Goal: Task Accomplishment & Management: Manage account settings

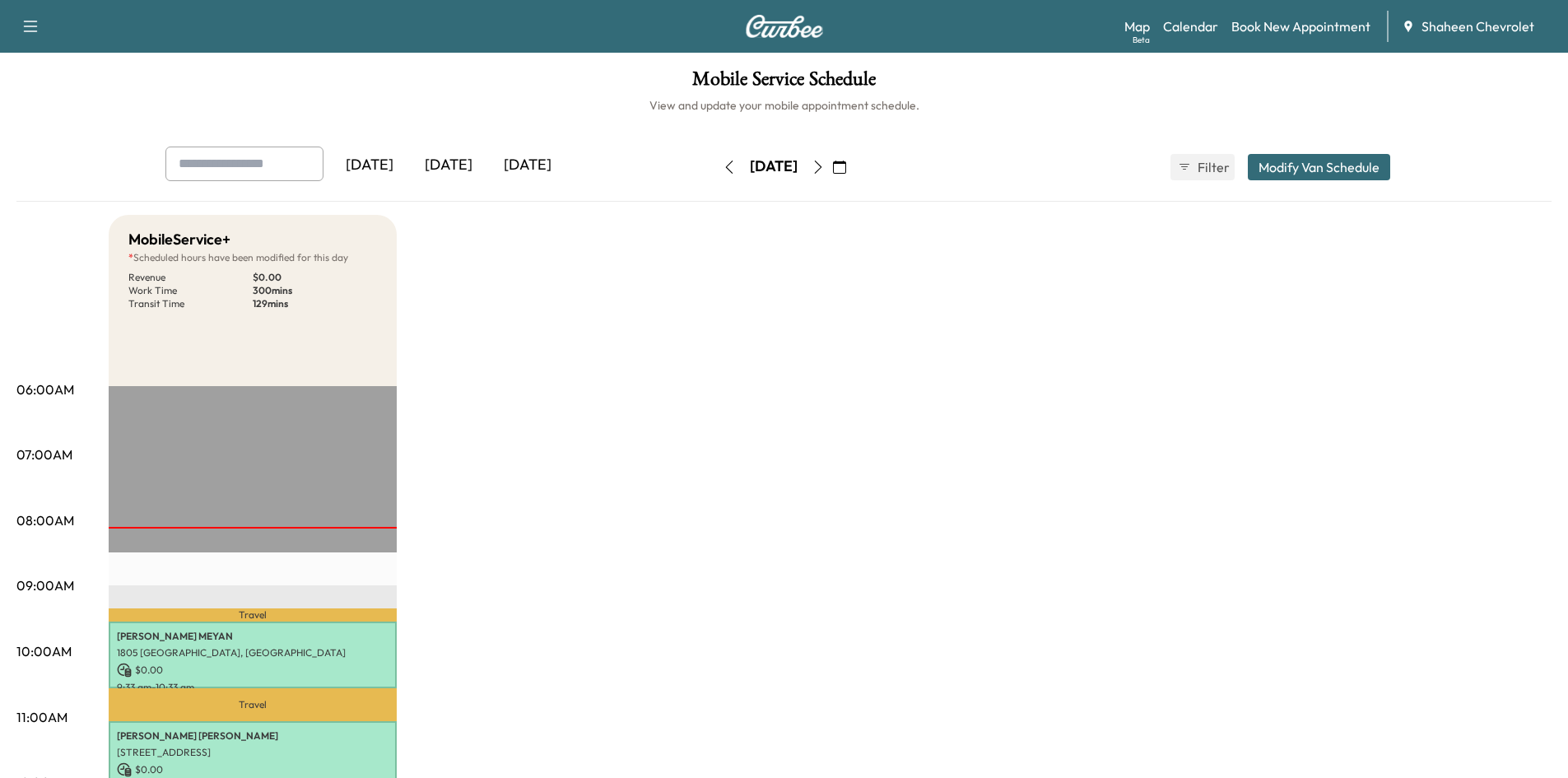
click at [825, 161] on icon "button" at bounding box center [818, 166] width 13 height 13
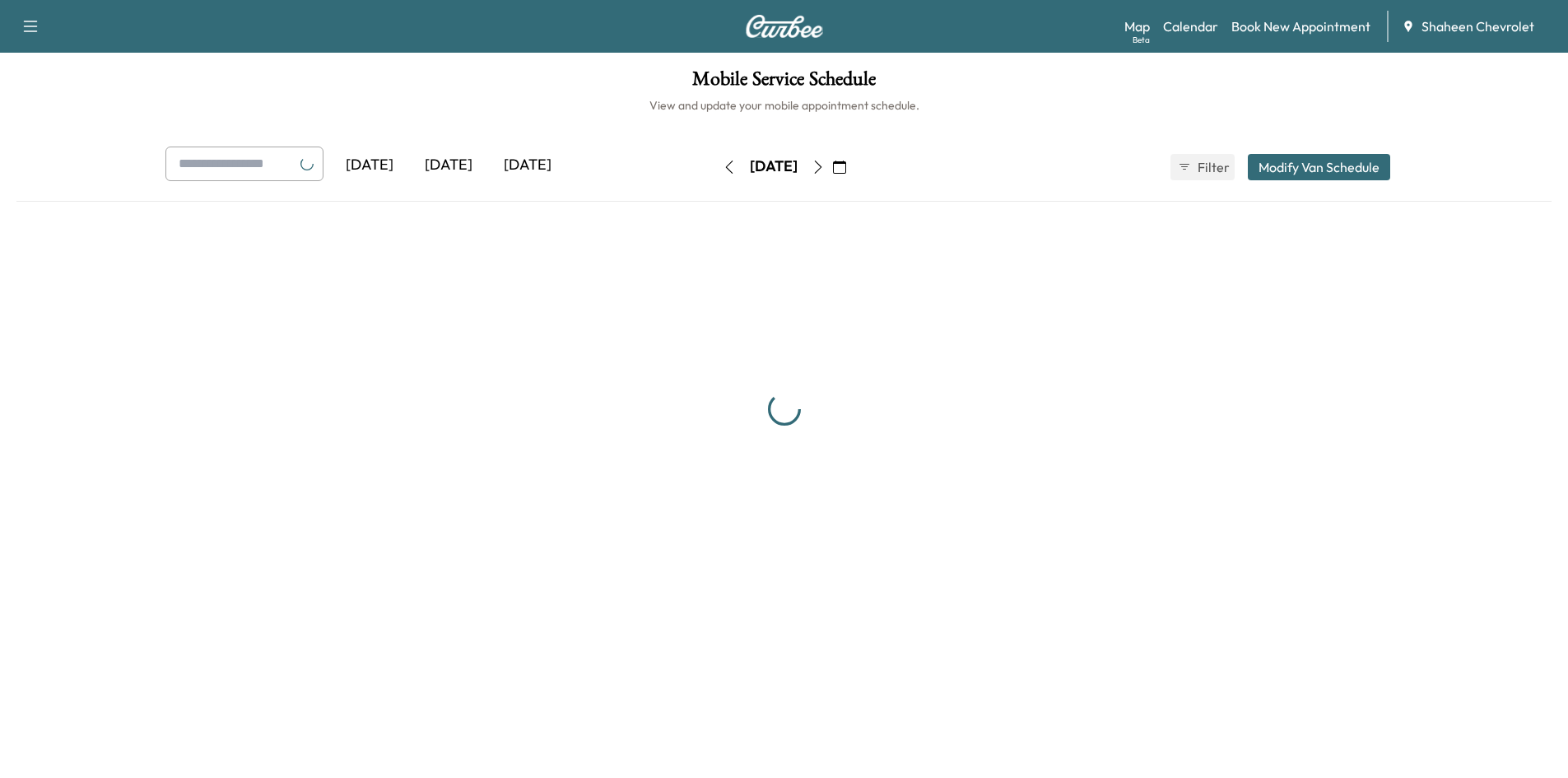
click at [832, 161] on button "button" at bounding box center [818, 166] width 28 height 26
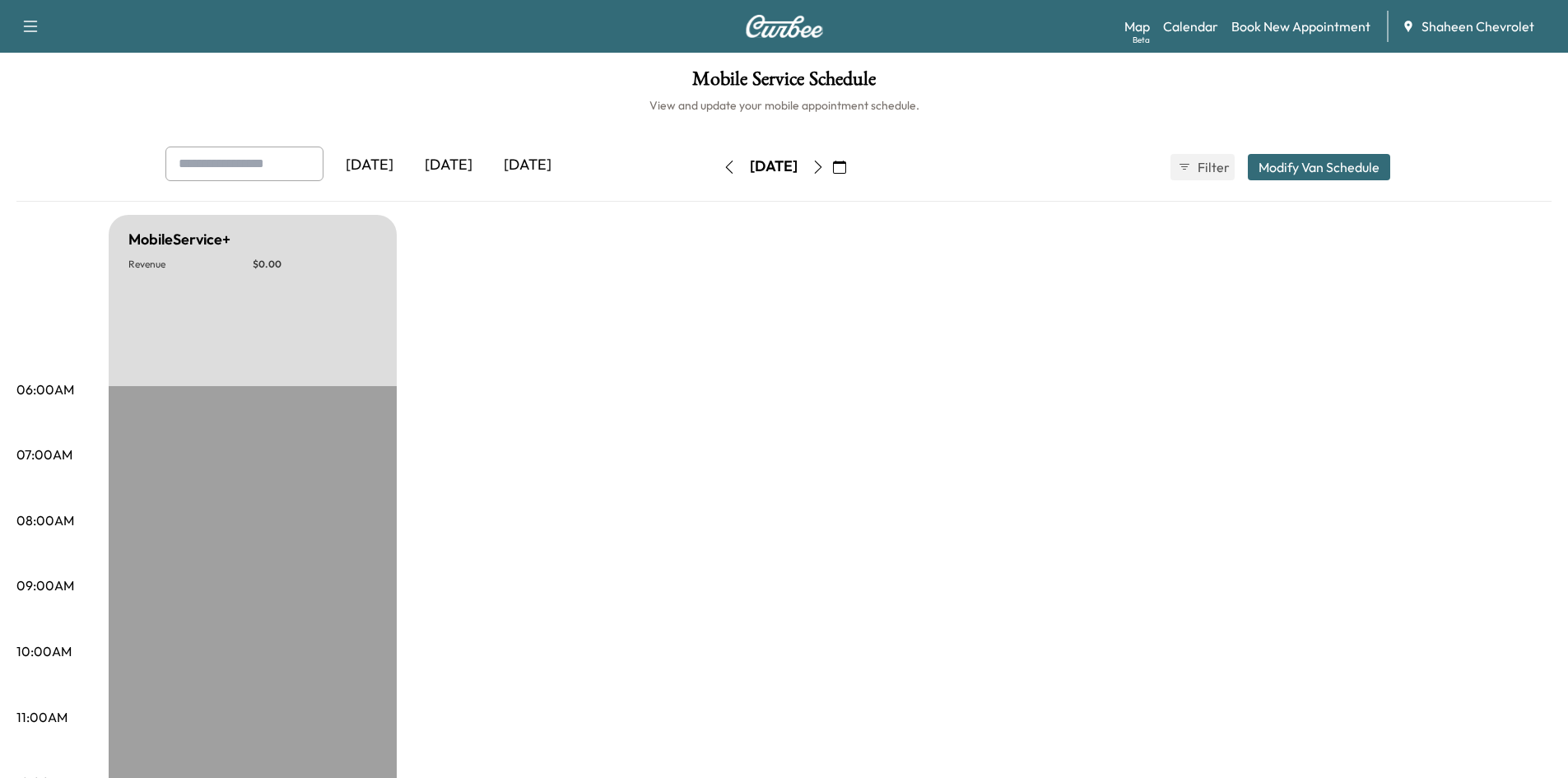
click at [825, 165] on icon "button" at bounding box center [818, 166] width 13 height 13
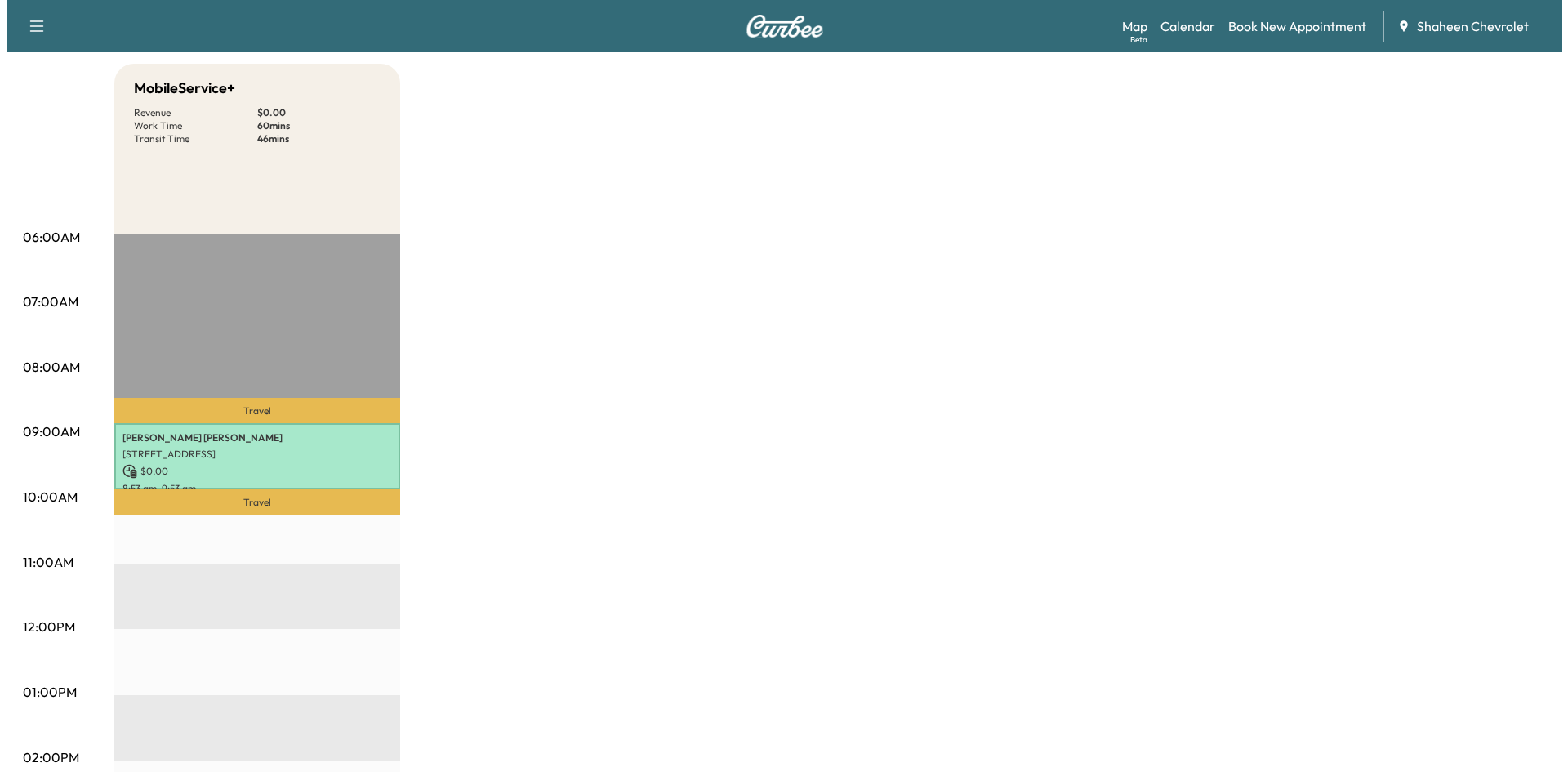
scroll to position [163, 0]
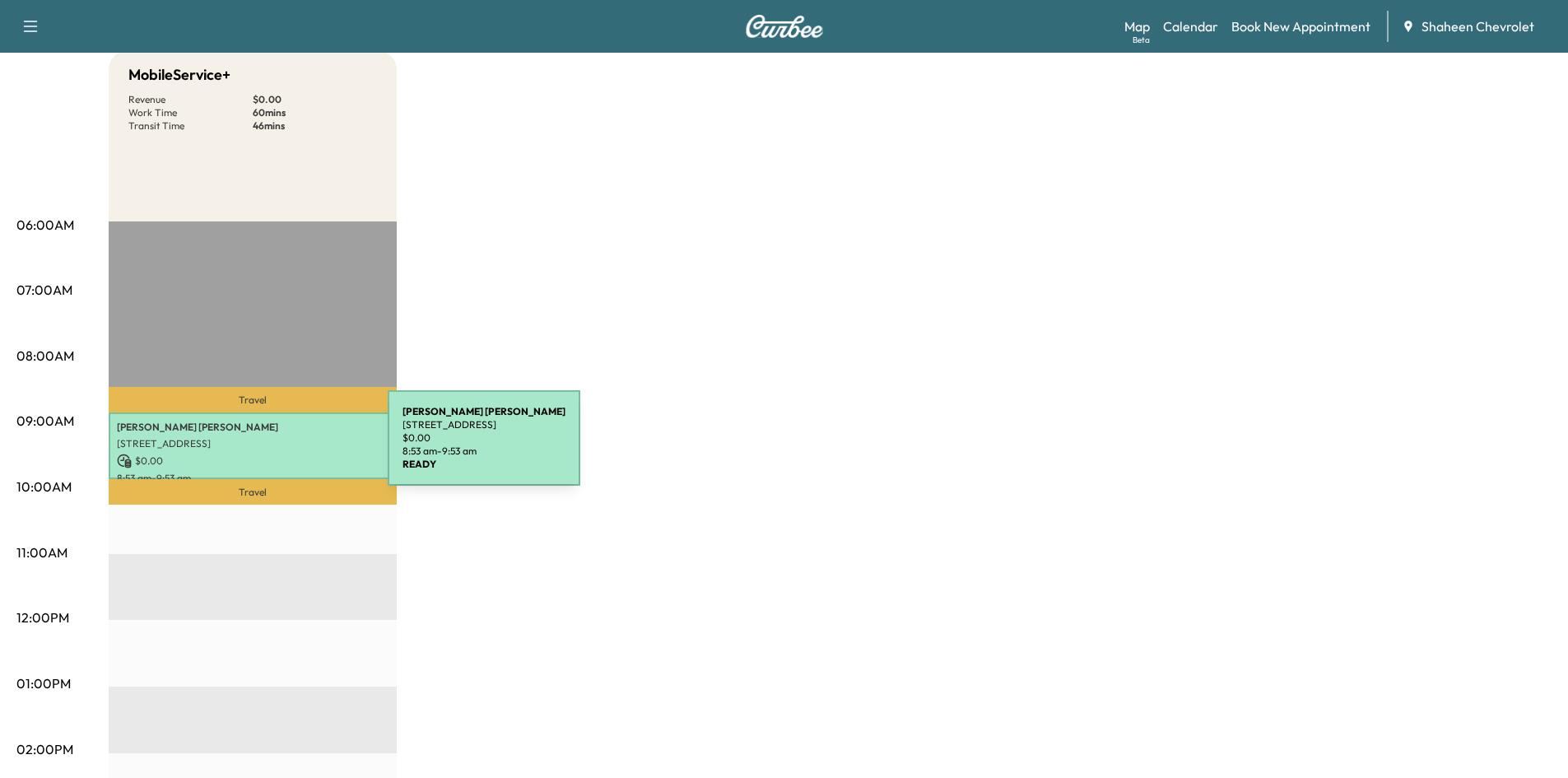
click at [264, 448] on p "[STREET_ADDRESS]" at bounding box center [252, 444] width 272 height 13
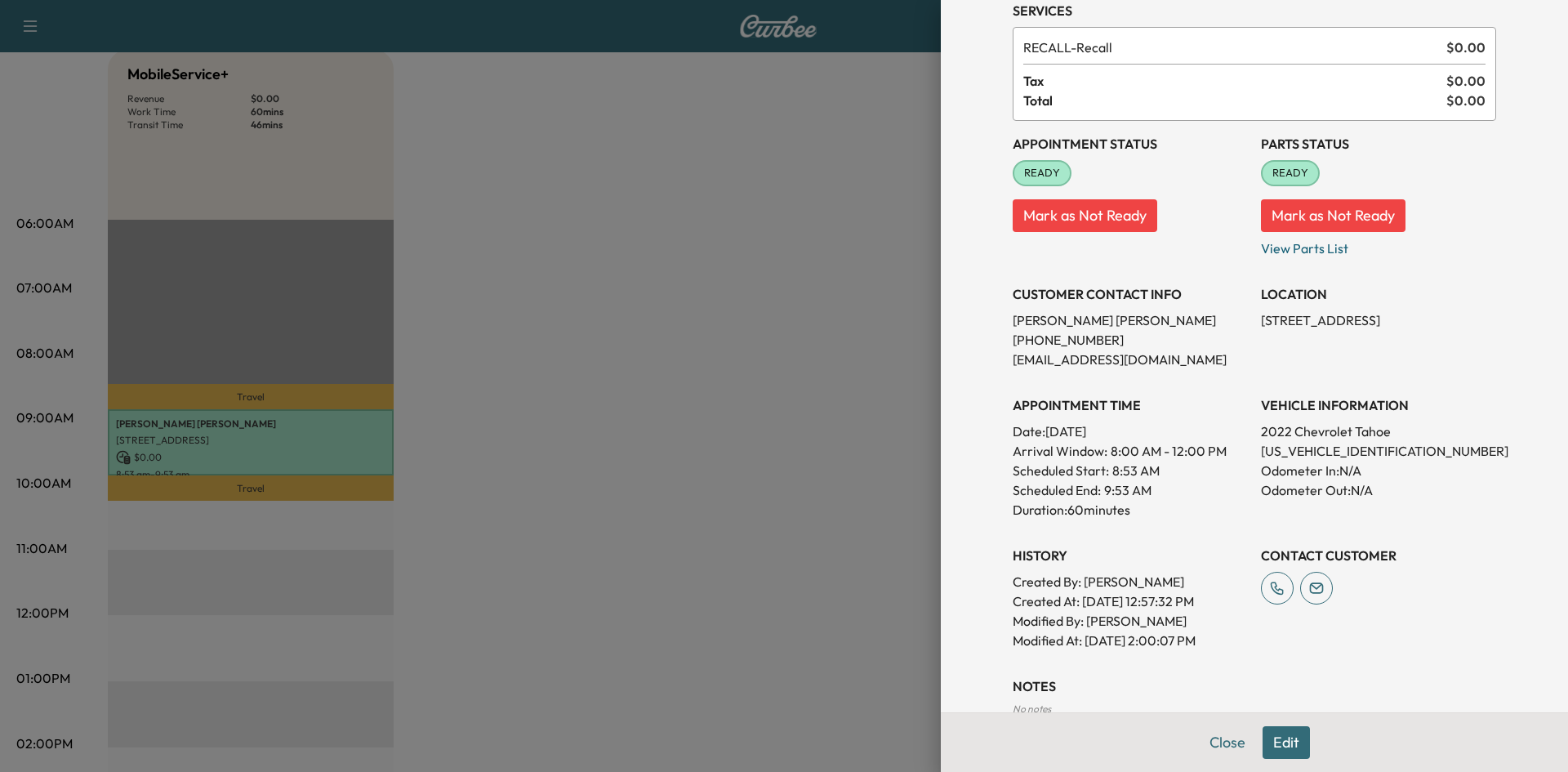
scroll to position [173, 0]
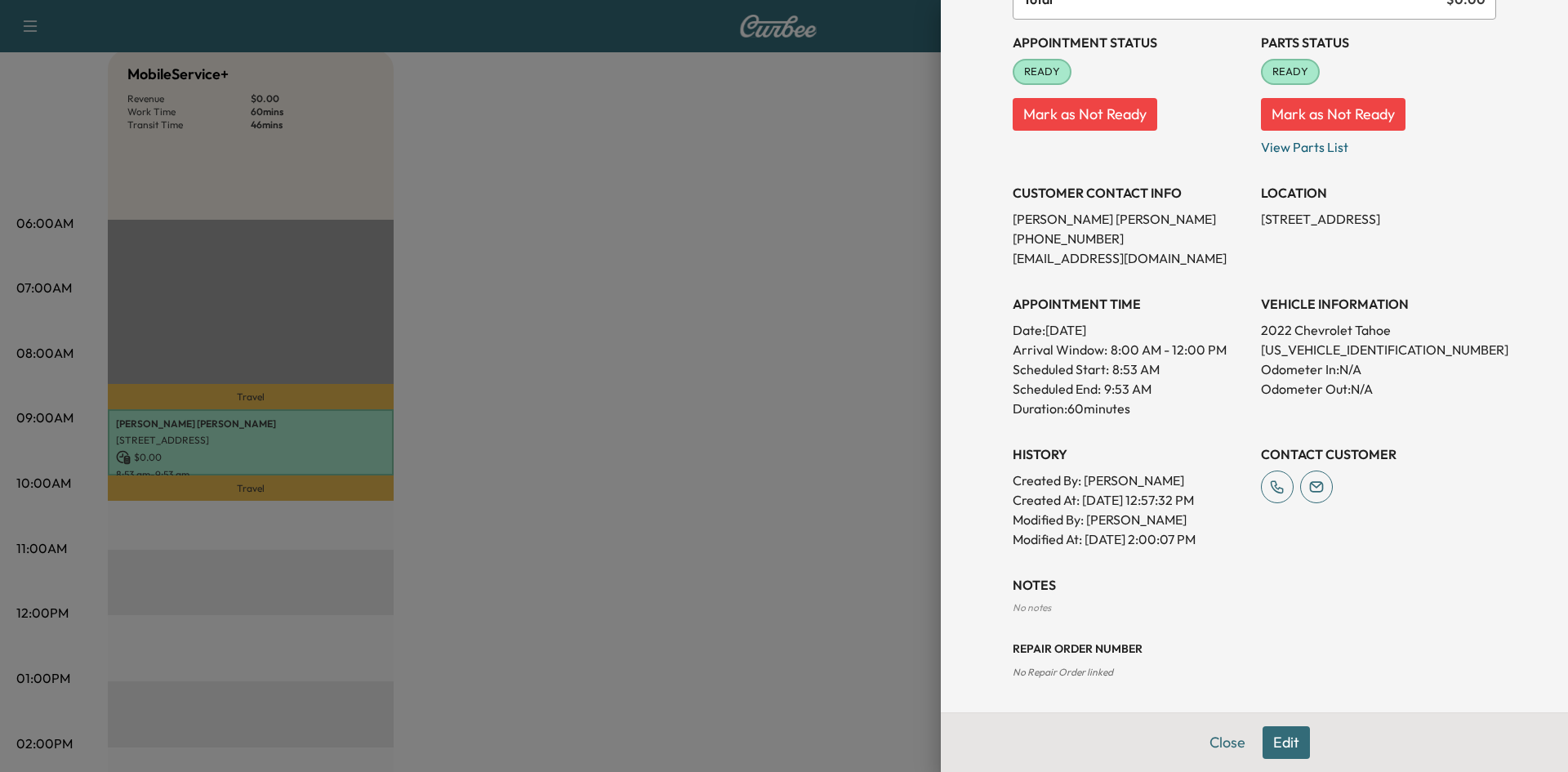
click at [1273, 748] on button "Edit" at bounding box center [1286, 742] width 47 height 33
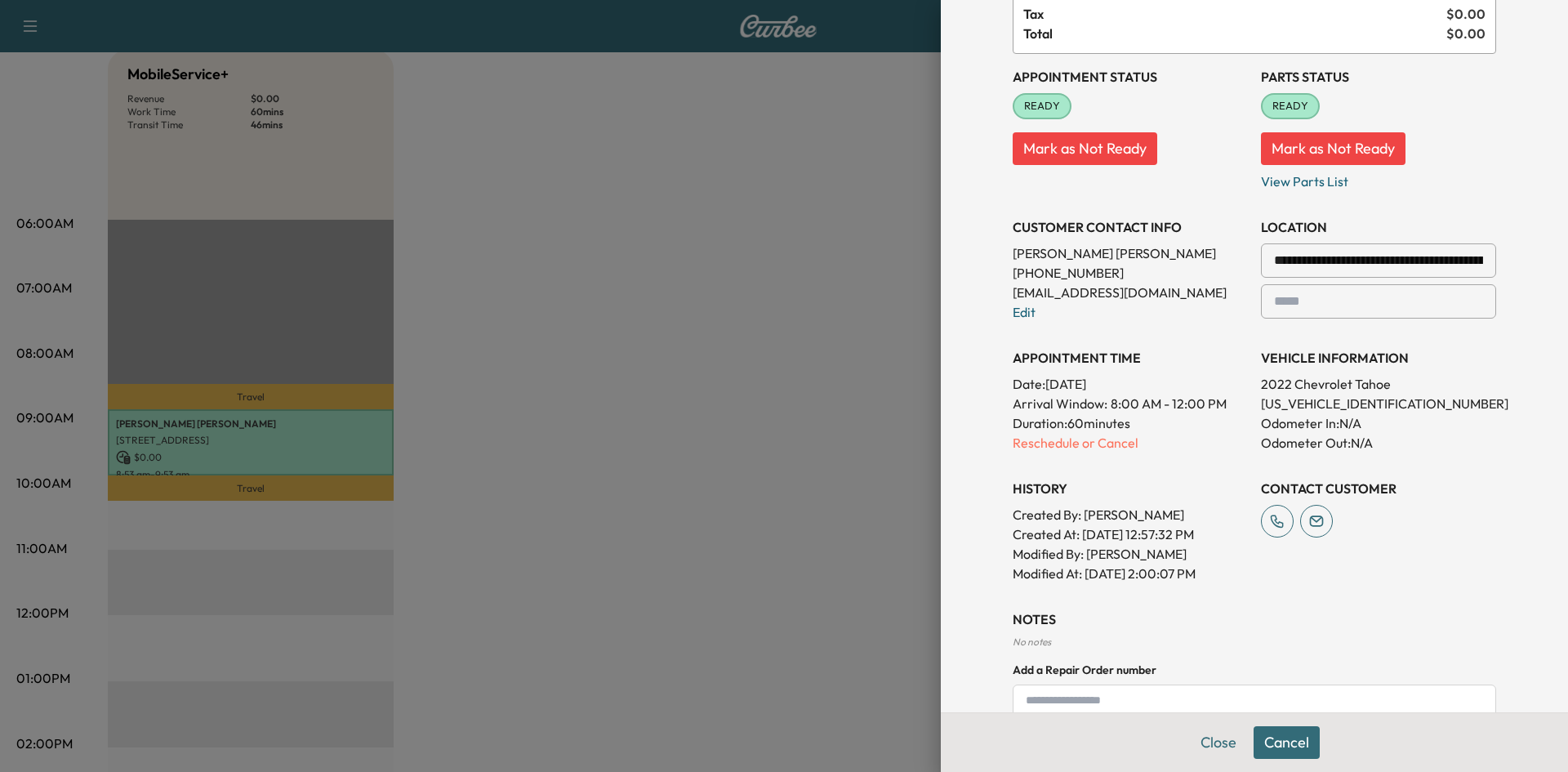
scroll to position [207, 0]
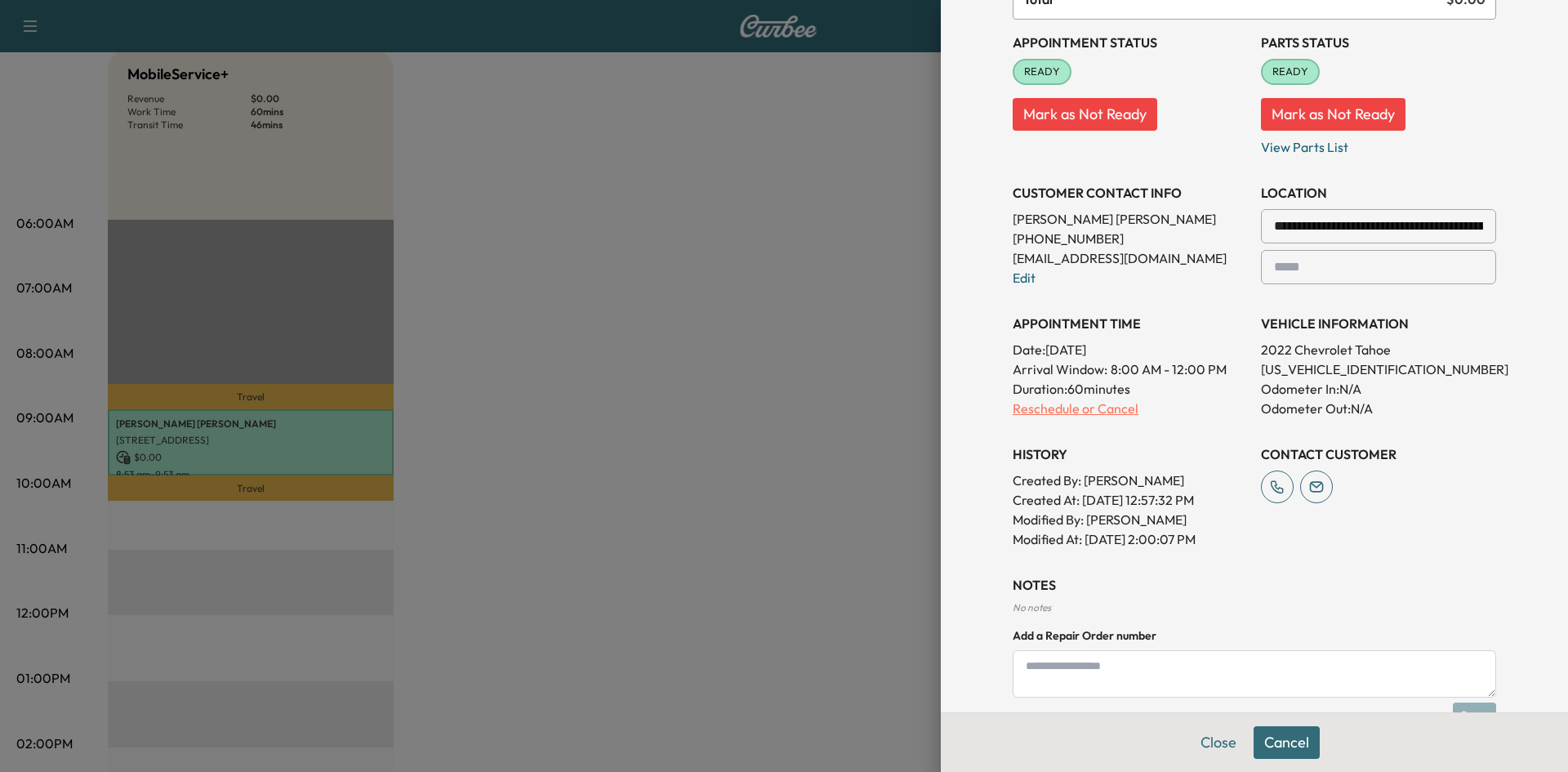
click at [1029, 409] on p "Reschedule or Cancel" at bounding box center [1131, 408] width 235 height 19
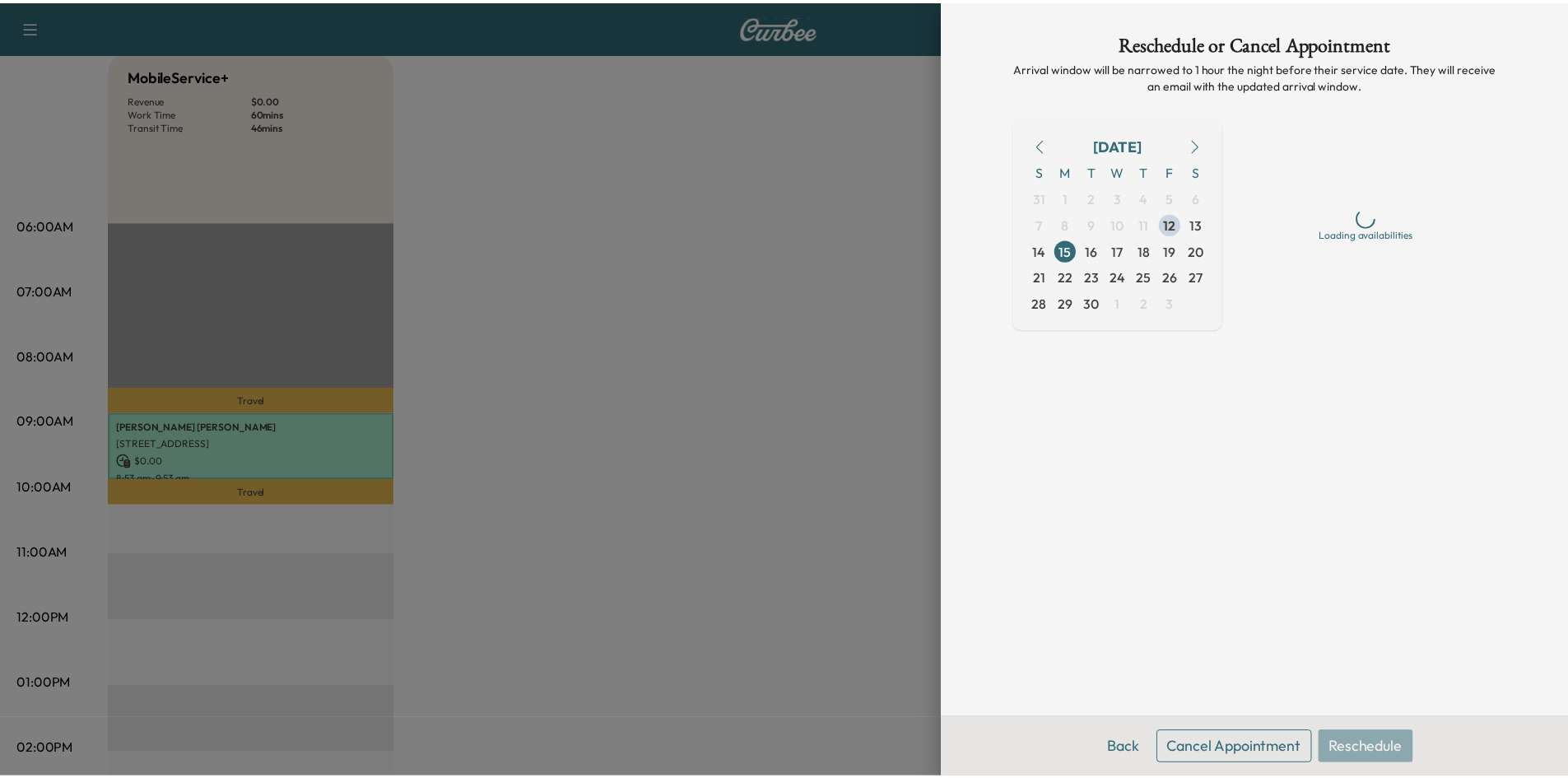
scroll to position [0, 0]
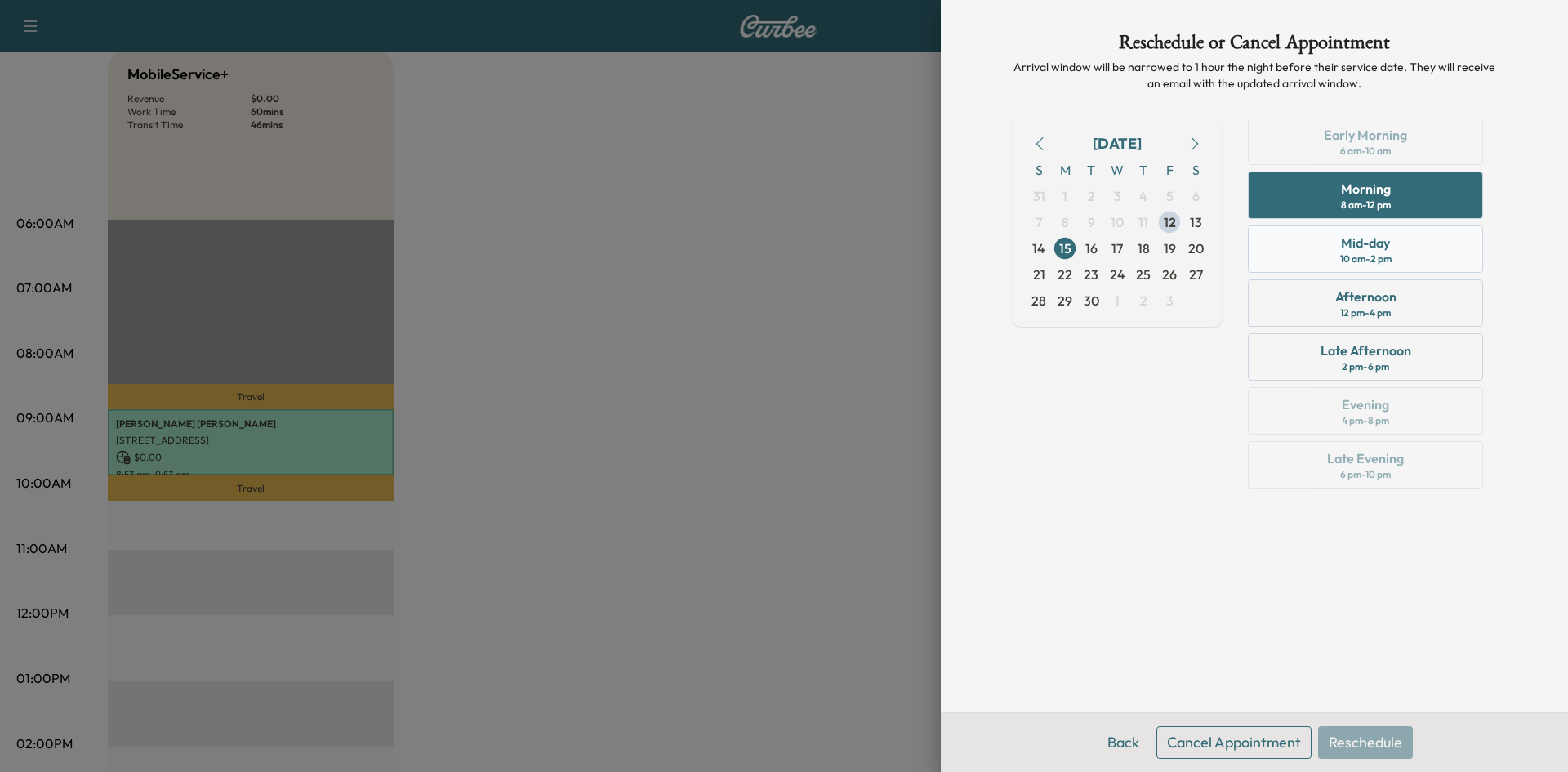
click at [1341, 251] on div "Mid-day" at bounding box center [1366, 242] width 49 height 19
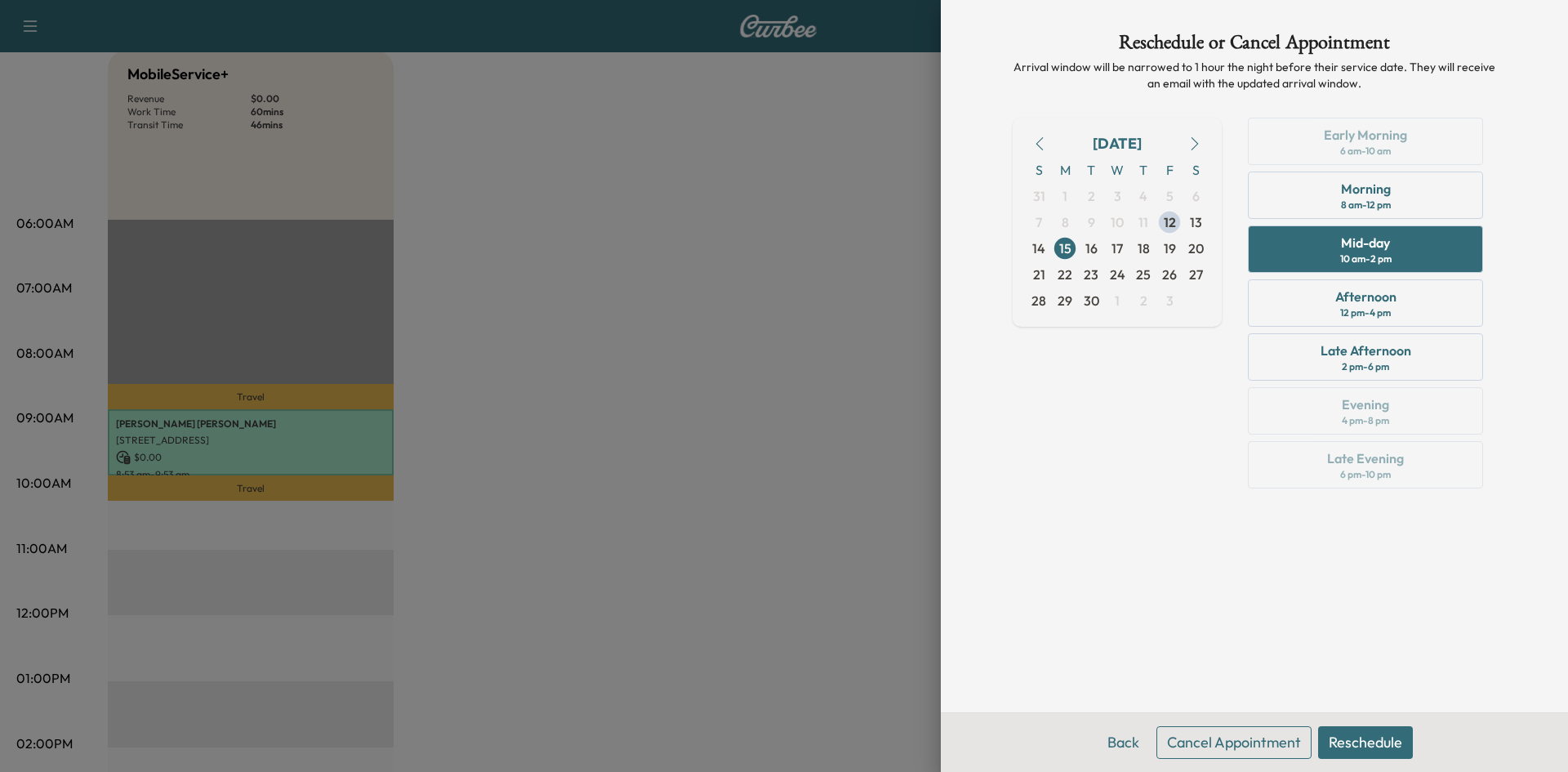
click at [1392, 743] on button "Reschedule" at bounding box center [1366, 742] width 95 height 33
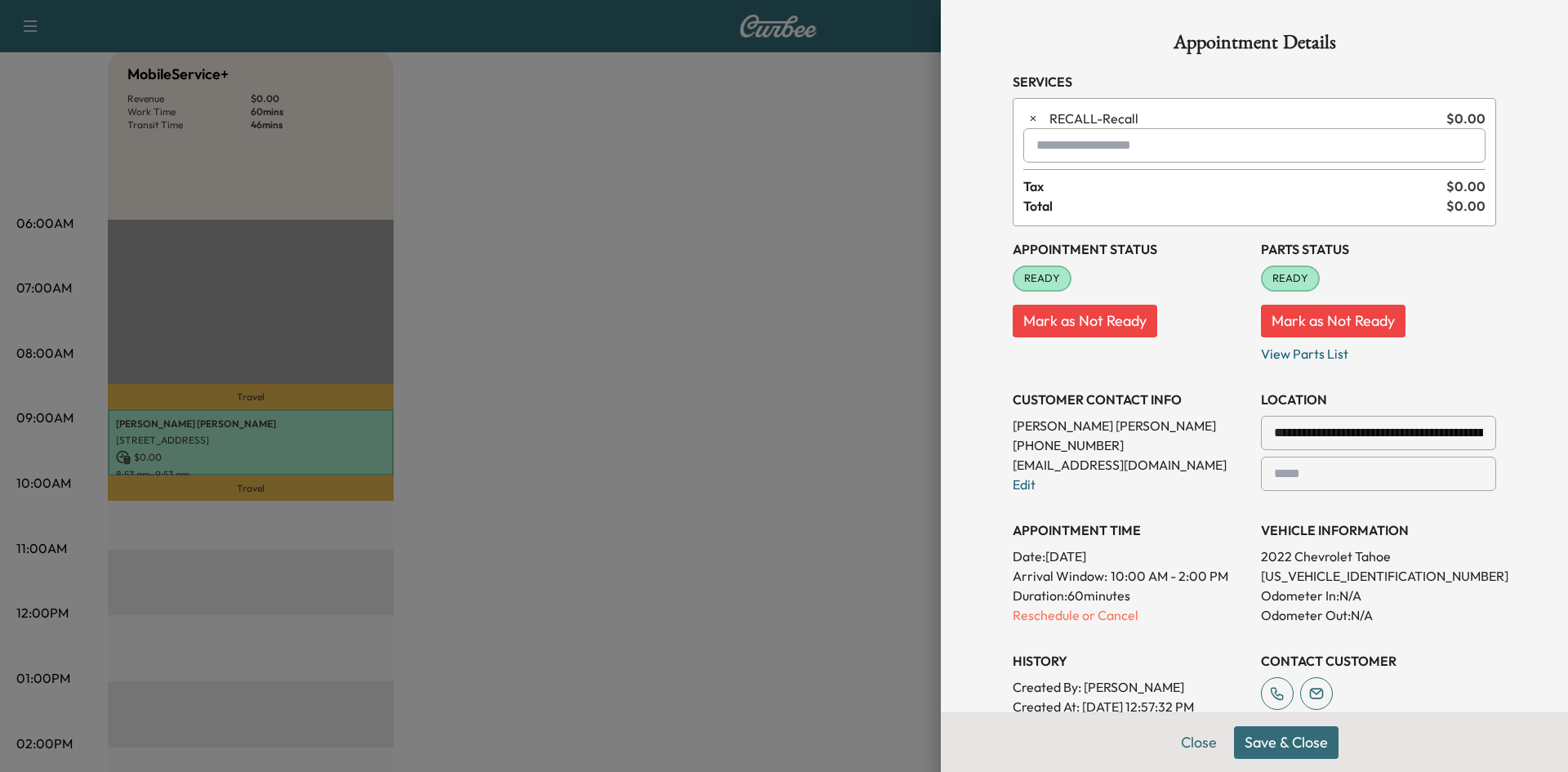
click at [1293, 744] on button "Save & Close" at bounding box center [1286, 742] width 105 height 33
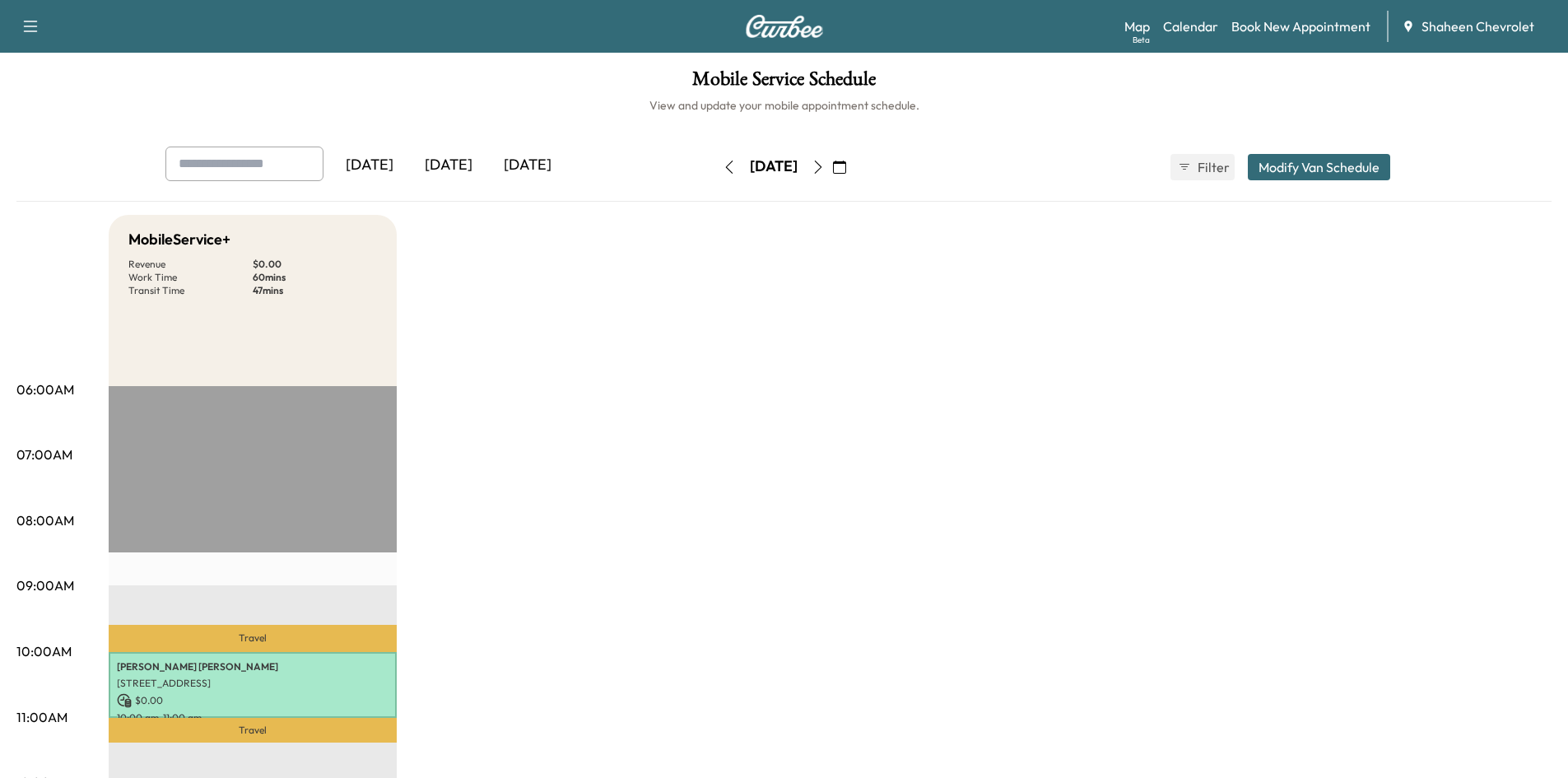
click at [458, 171] on div "[DATE]" at bounding box center [448, 165] width 79 height 38
type input "**"
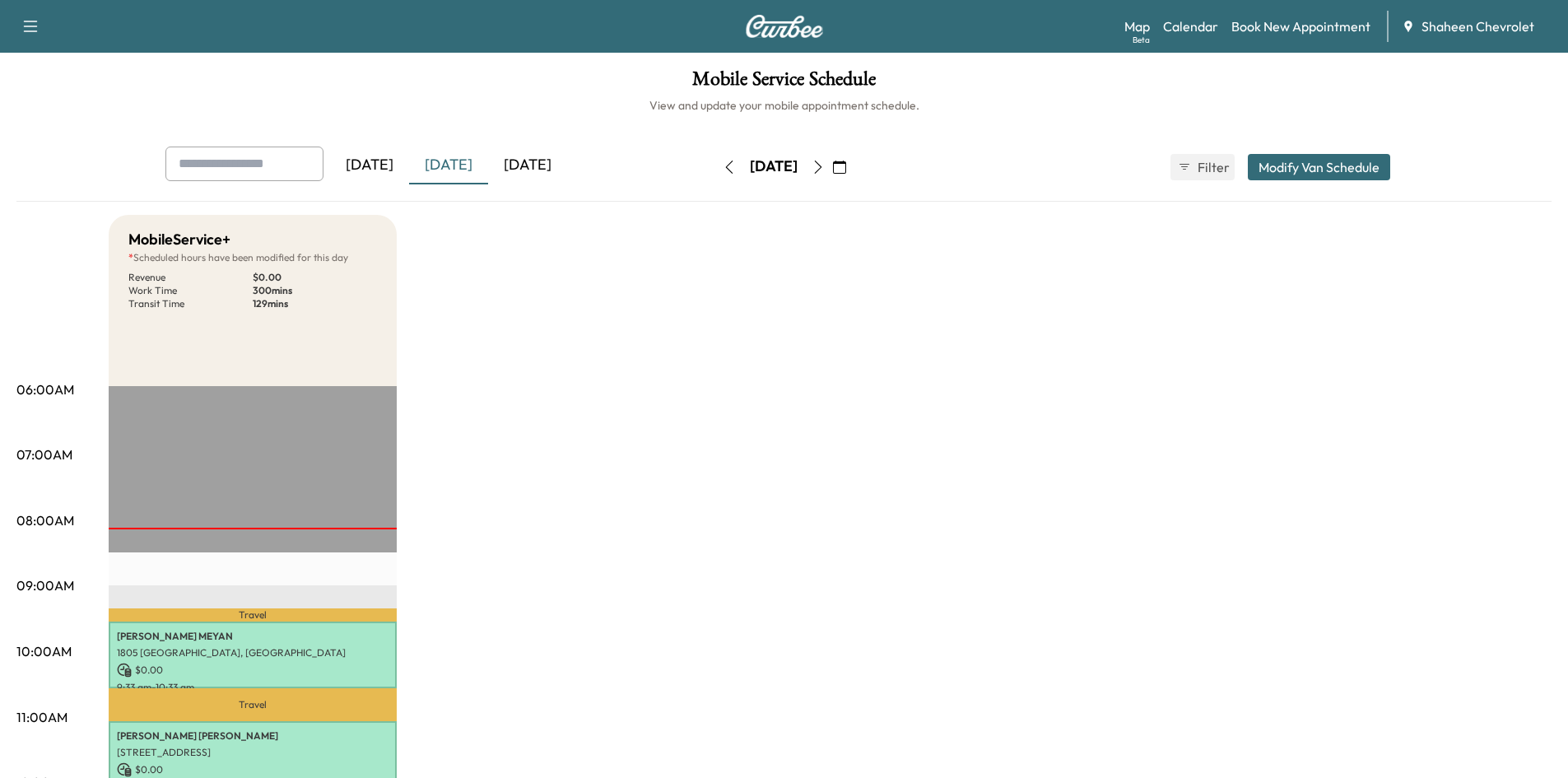
click at [1269, 160] on button "Modify Van Schedule" at bounding box center [1318, 166] width 142 height 26
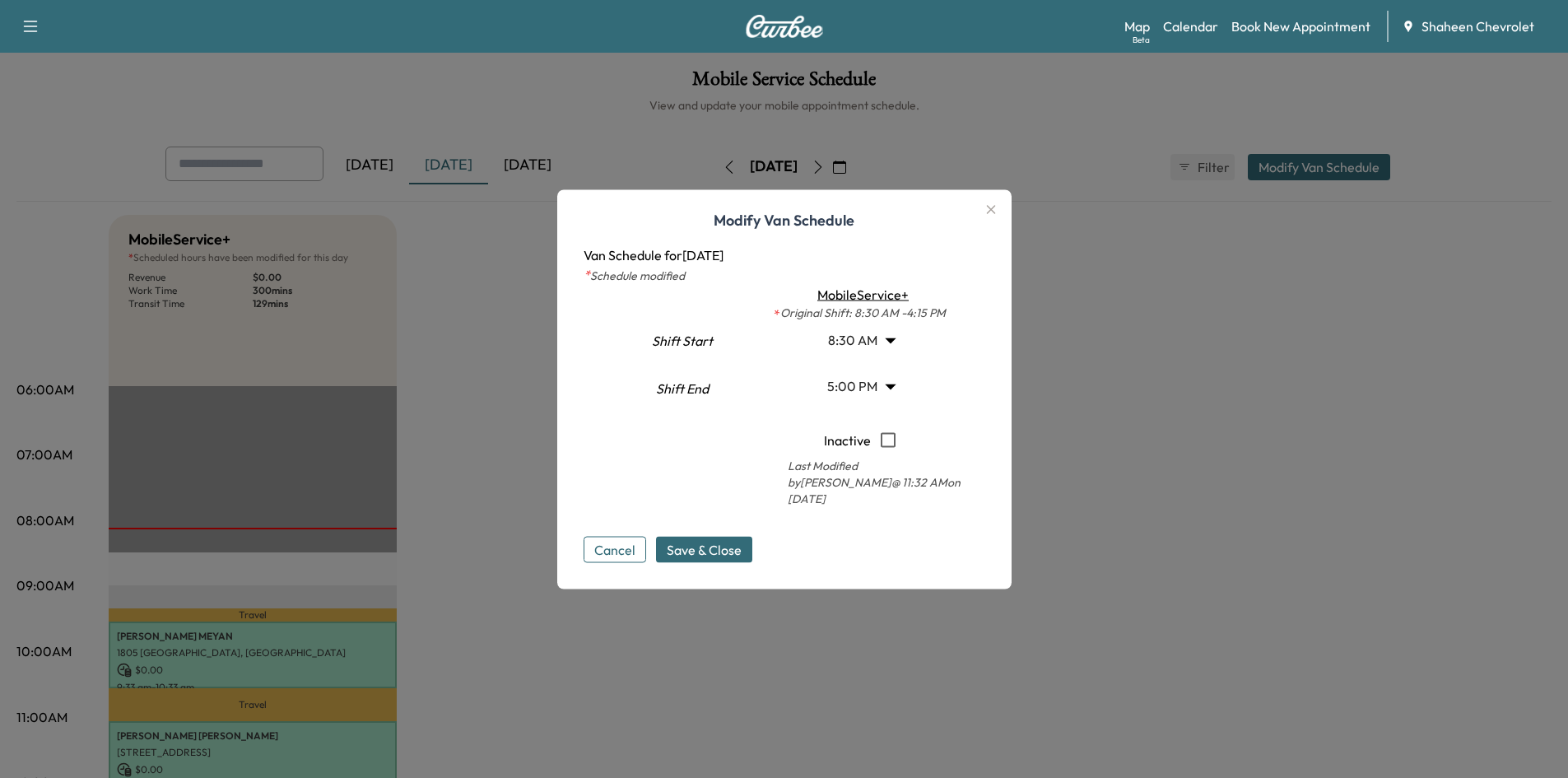
click at [619, 544] on button "Cancel" at bounding box center [614, 549] width 62 height 26
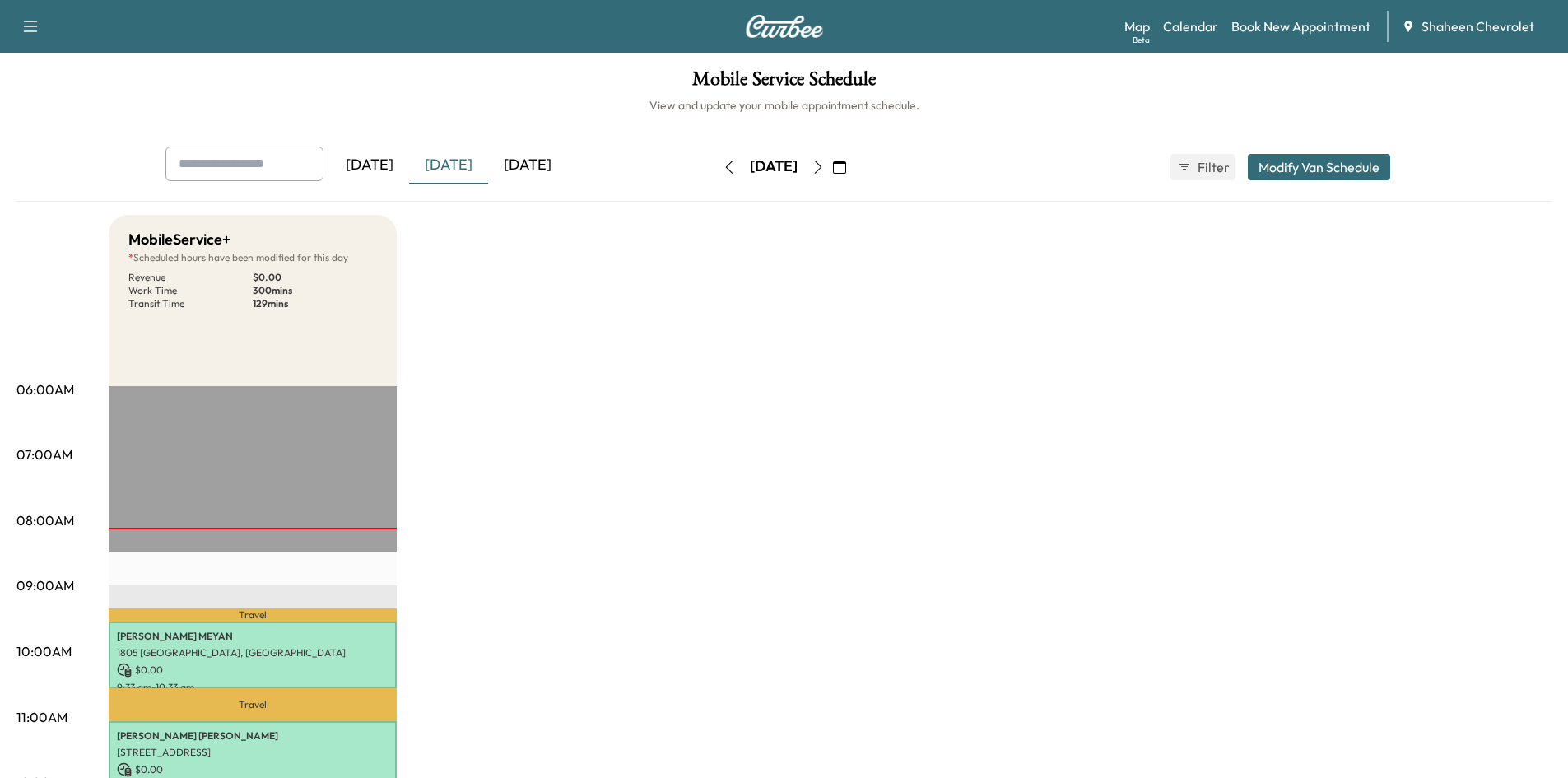
click at [1304, 161] on button "Modify Van Schedule" at bounding box center [1318, 166] width 142 height 26
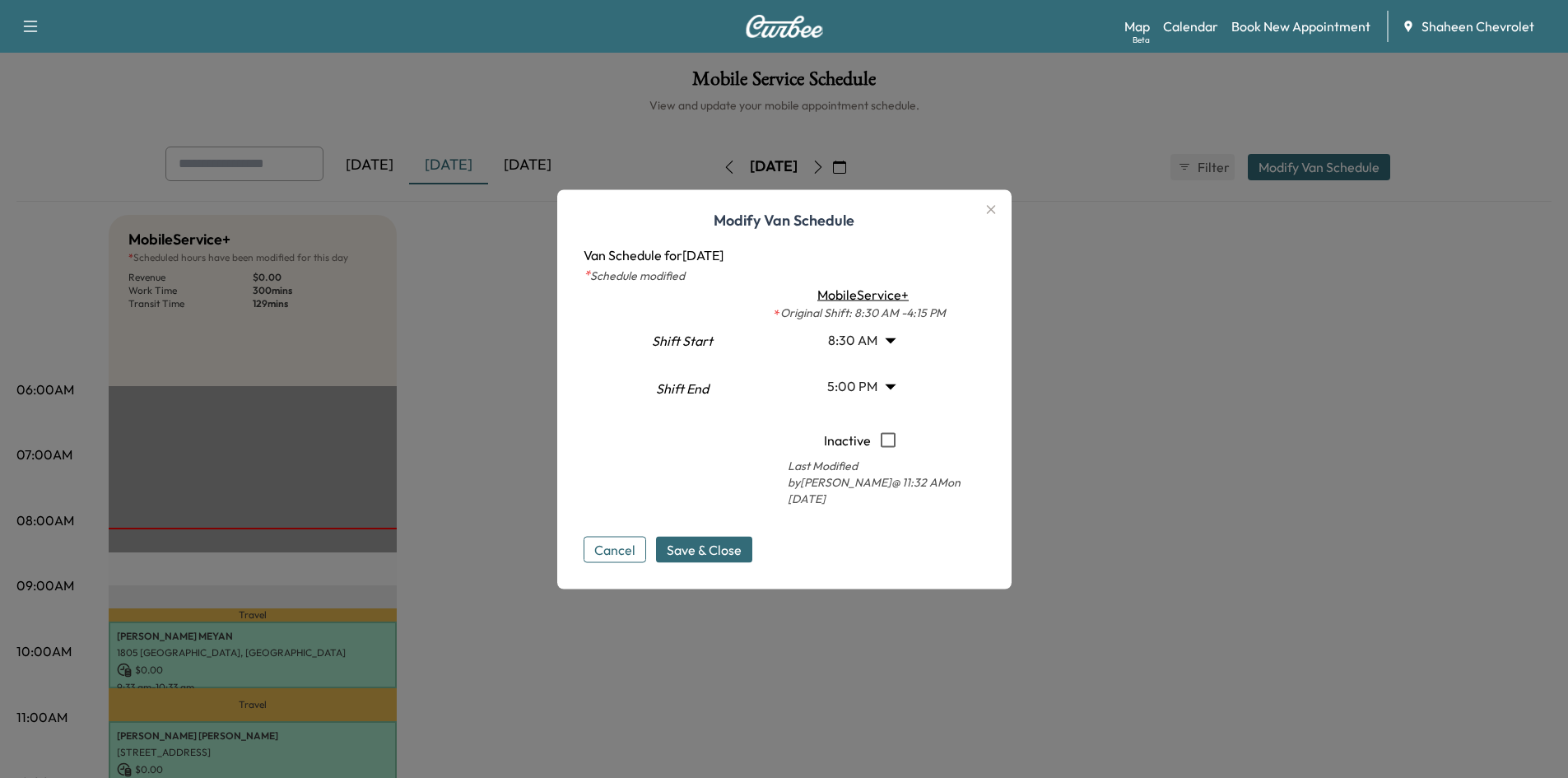
click at [998, 214] on icon "button" at bounding box center [991, 209] width 20 height 20
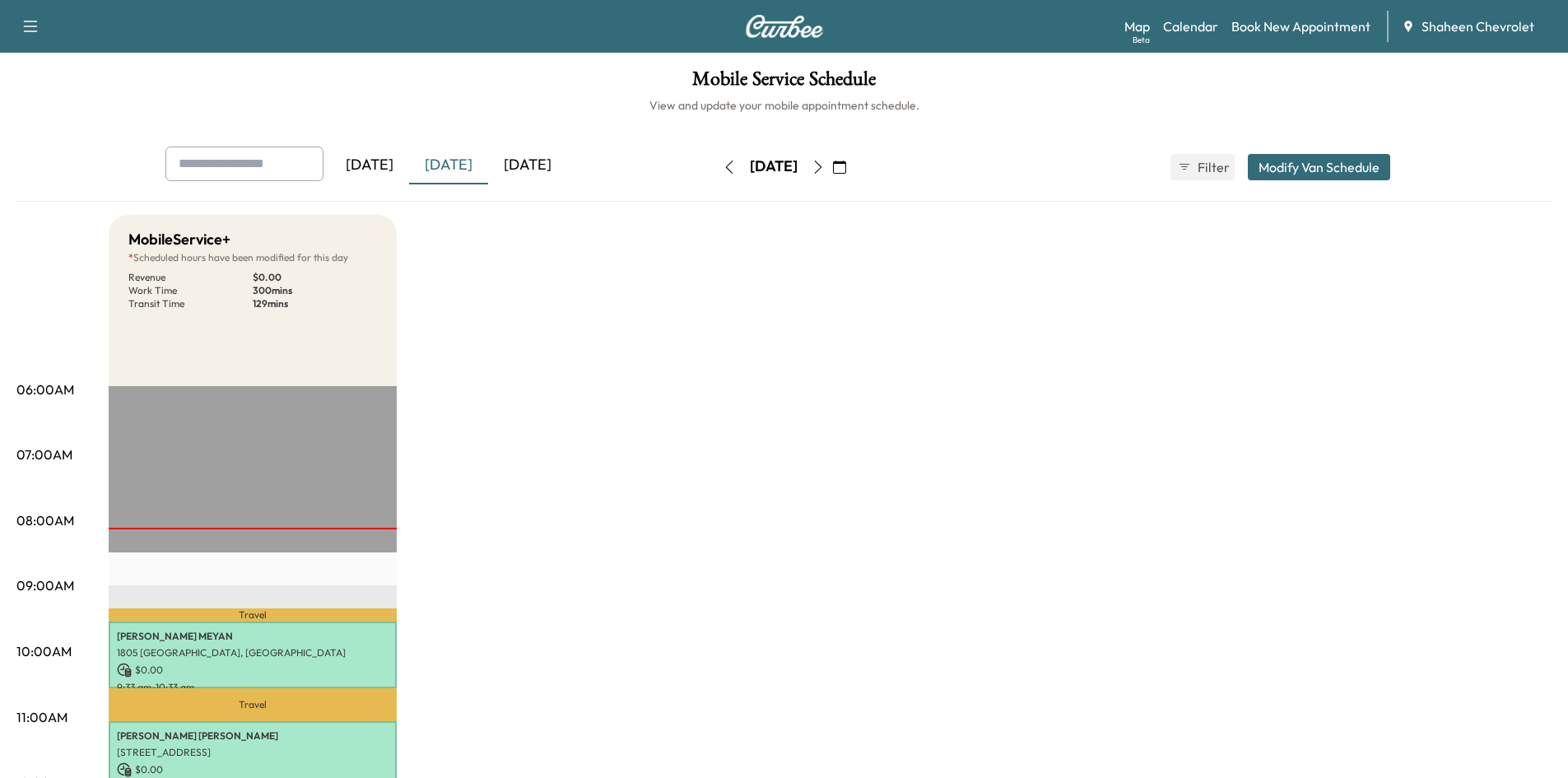
click at [846, 160] on icon "button" at bounding box center [839, 166] width 13 height 13
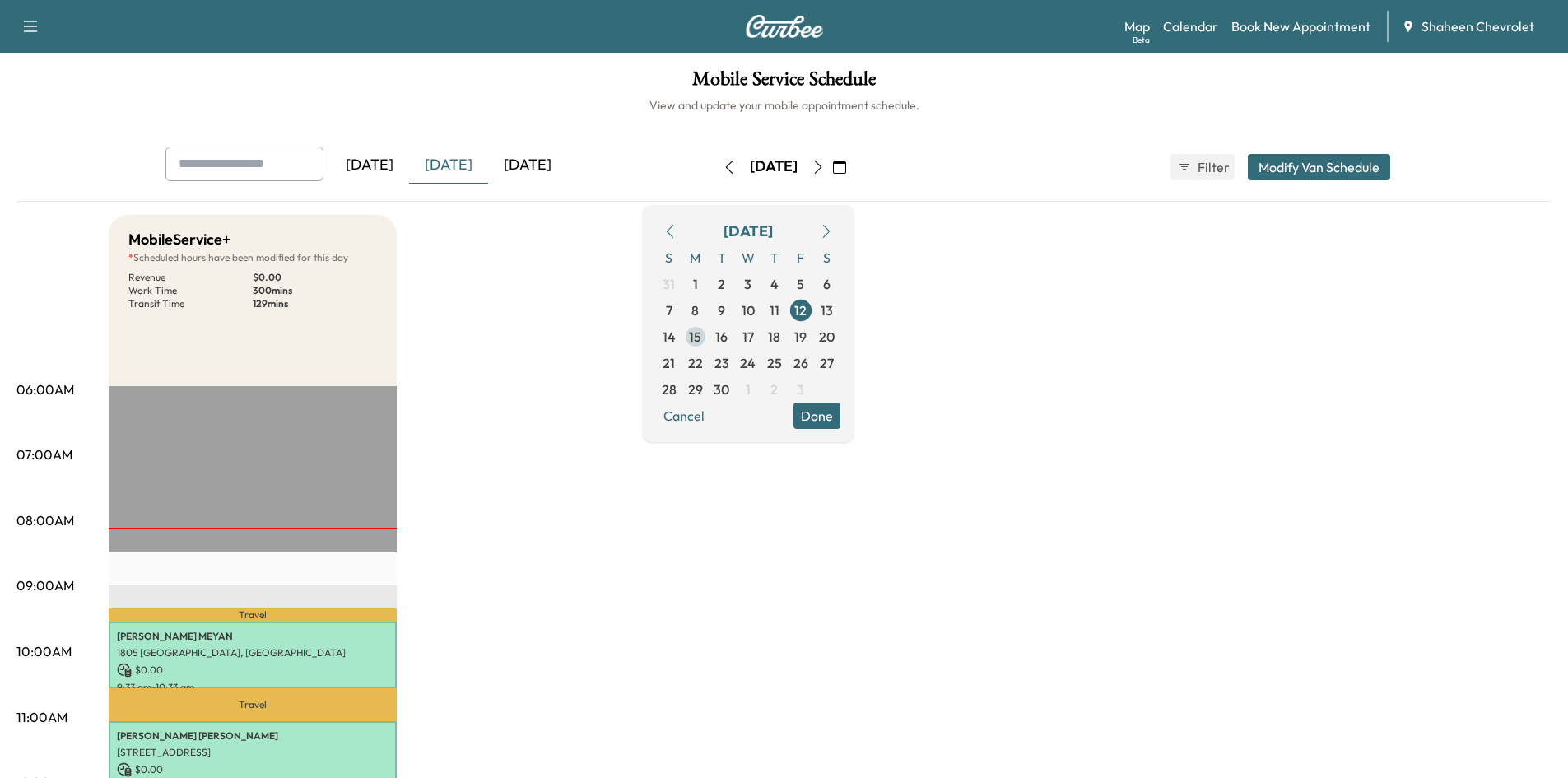
click at [701, 337] on span "15" at bounding box center [695, 336] width 12 height 20
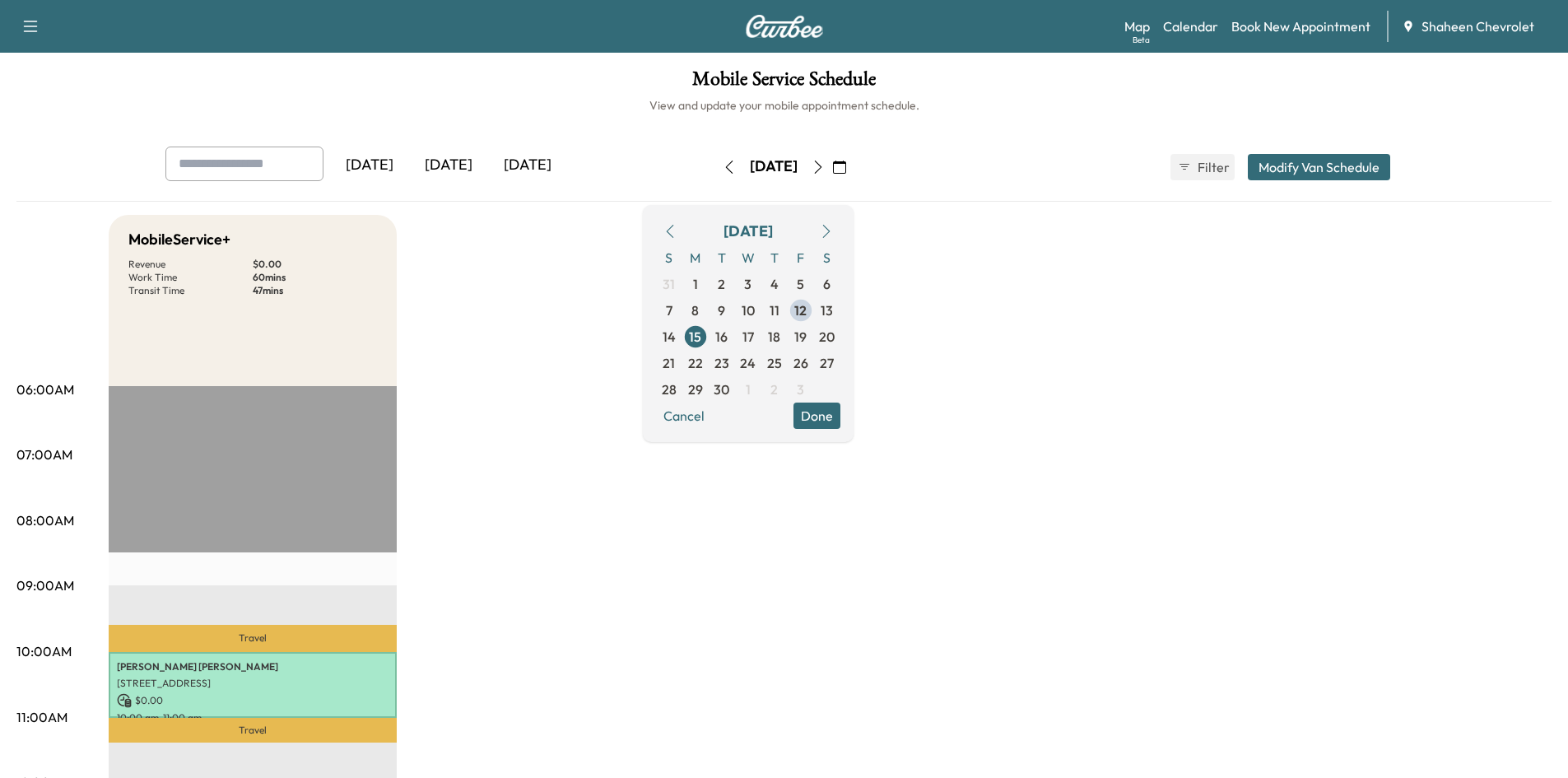
click at [1311, 159] on button "Modify Van Schedule" at bounding box center [1318, 166] width 142 height 26
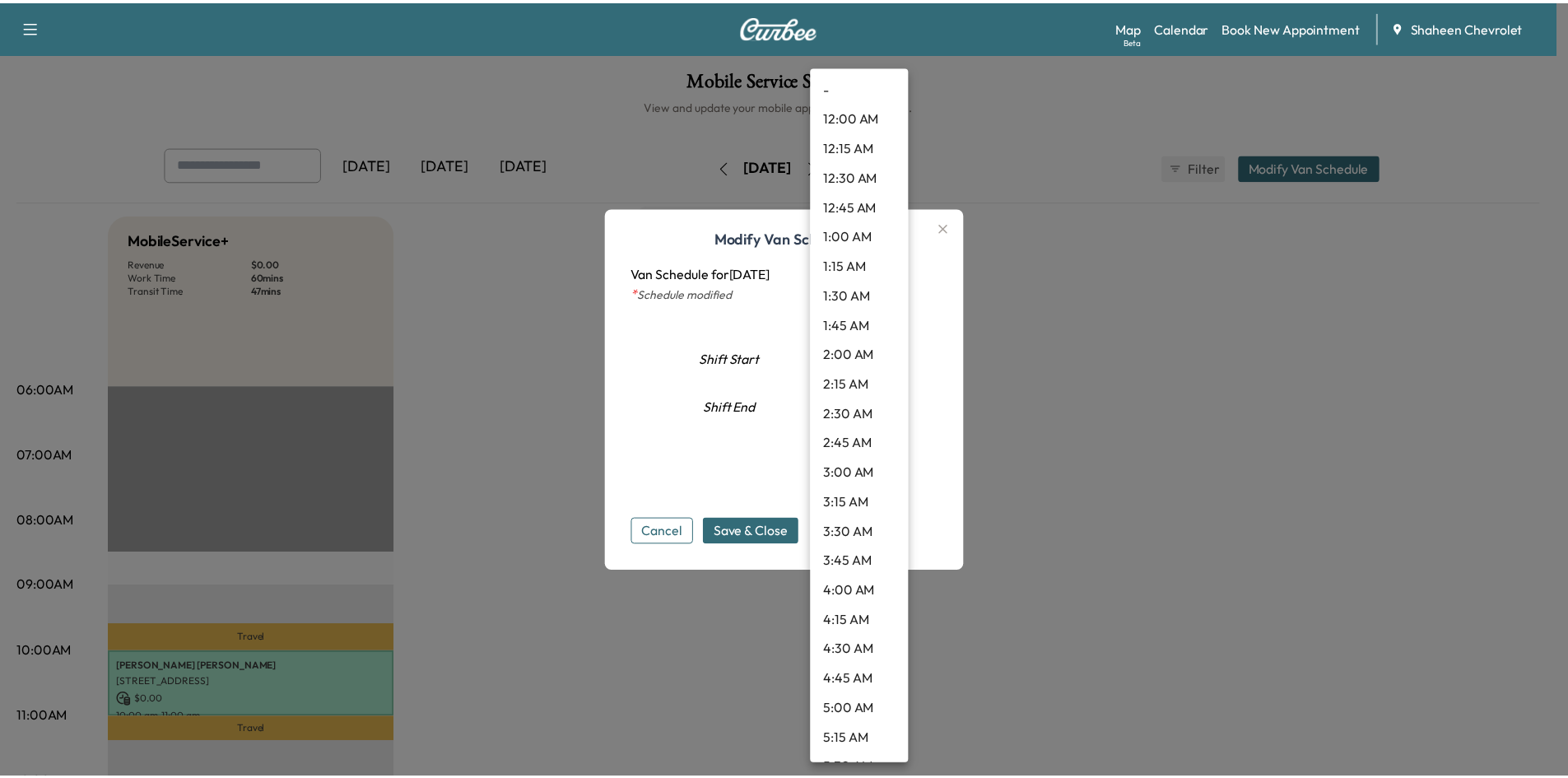
scroll to position [710, 0]
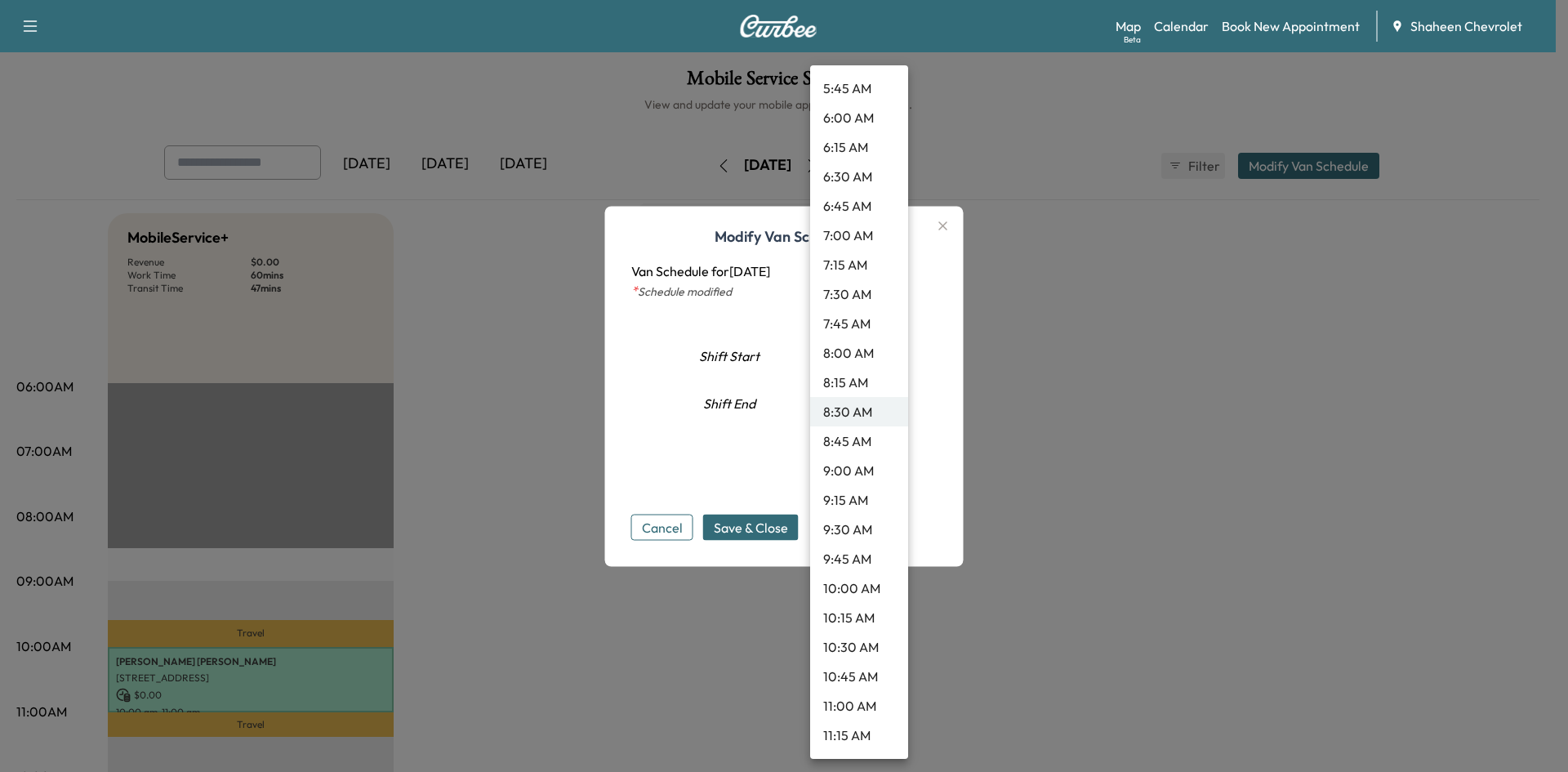
click at [889, 359] on body "Support Log Out Map Beta Calendar Book New Appointment Shaheen Chevrolet Mobile…" at bounding box center [784, 386] width 1568 height 772
click at [842, 582] on li "10:00 AM" at bounding box center [859, 588] width 98 height 30
type input "**"
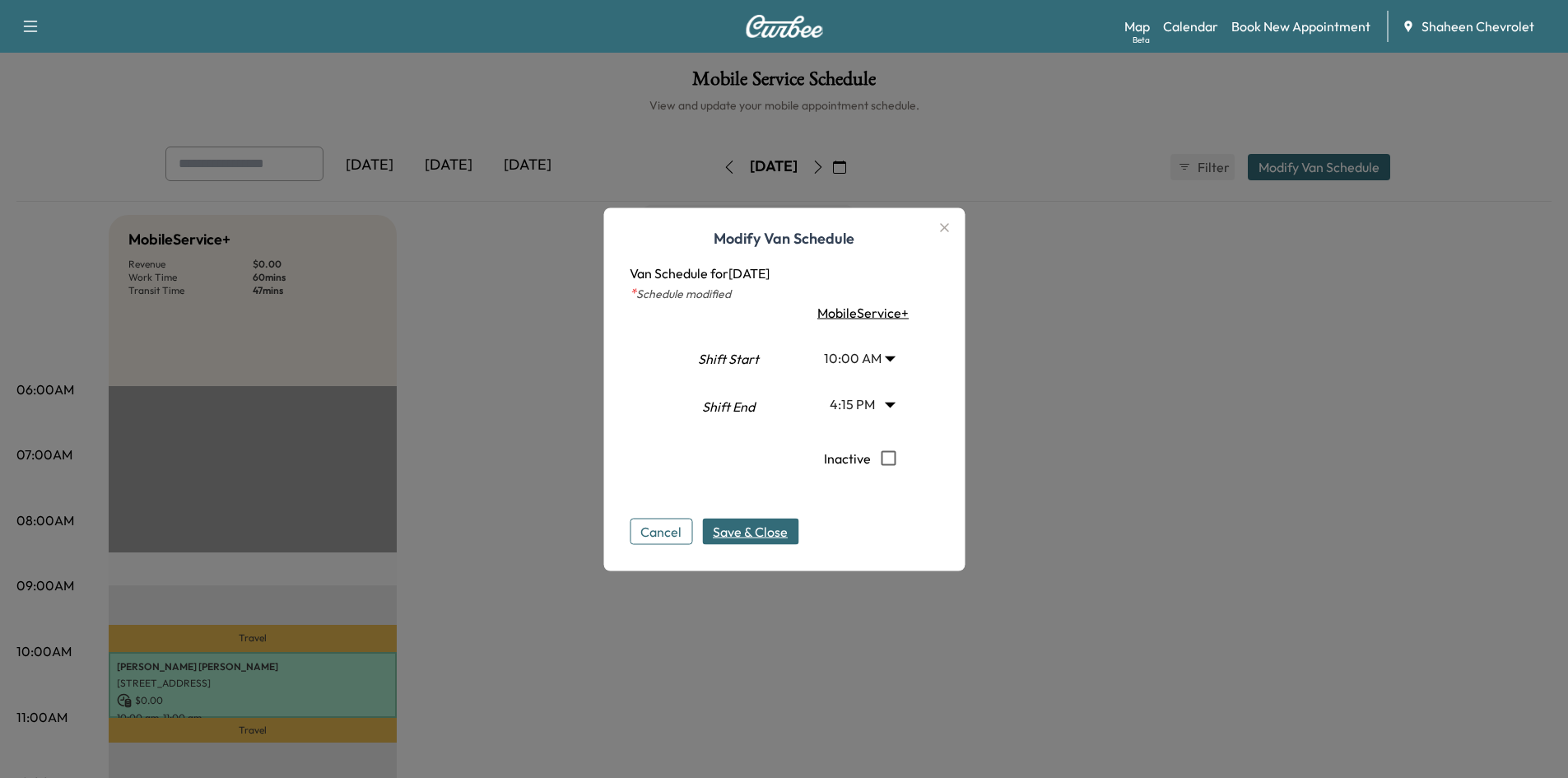
click at [737, 531] on span "Save & Close" at bounding box center [750, 531] width 75 height 20
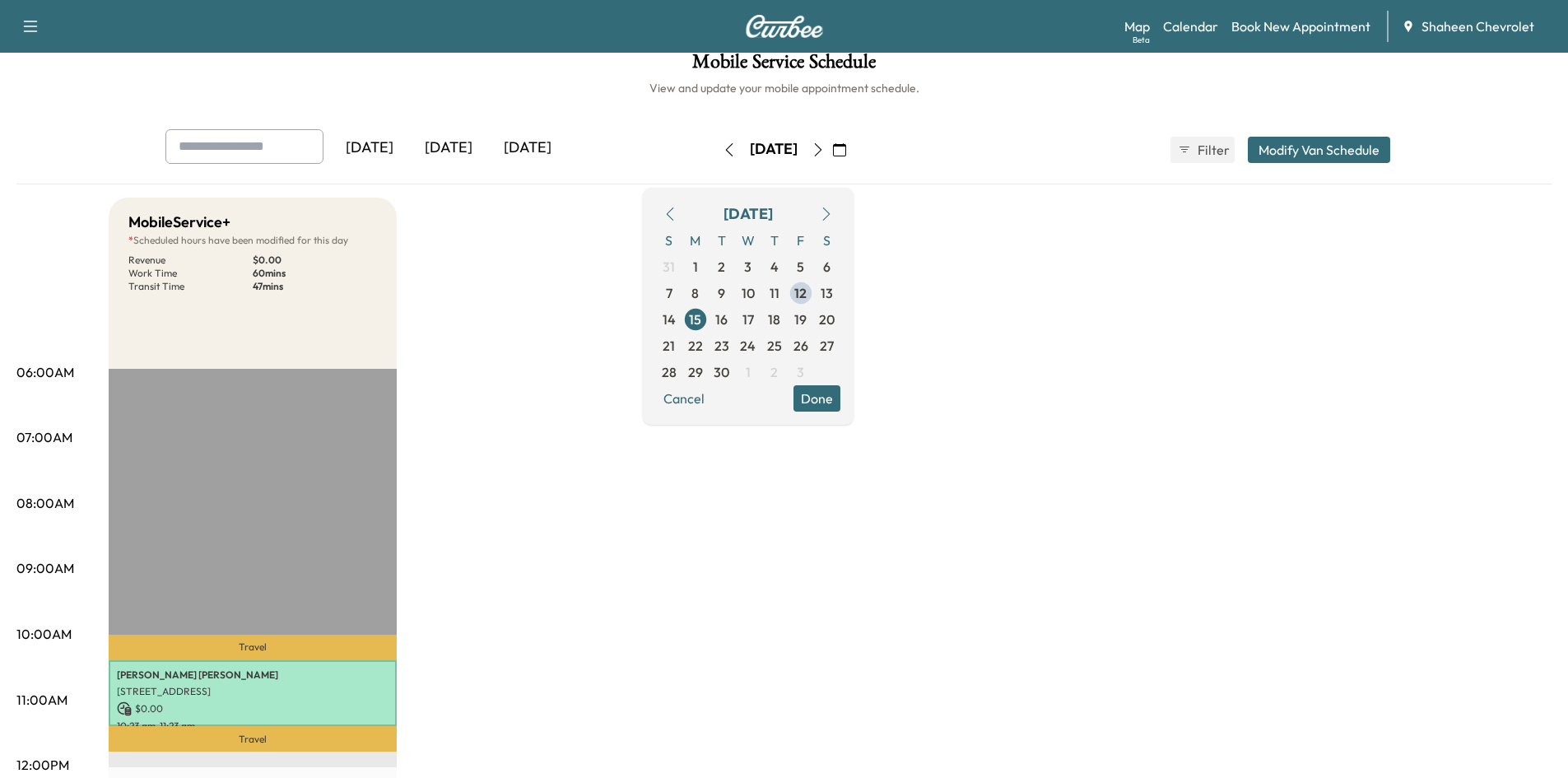
scroll to position [0, 0]
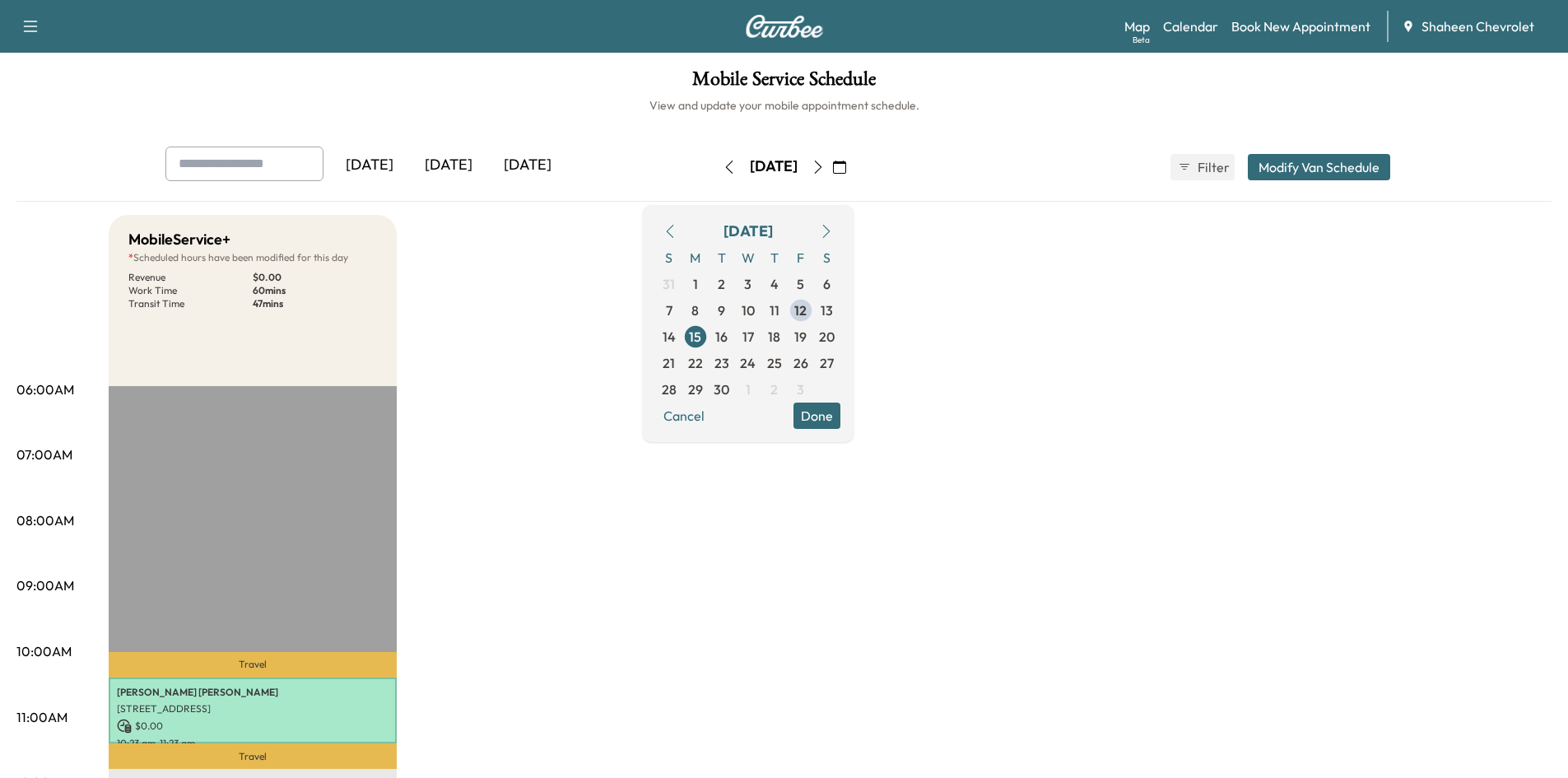
click at [462, 168] on div "[DATE]" at bounding box center [448, 165] width 79 height 38
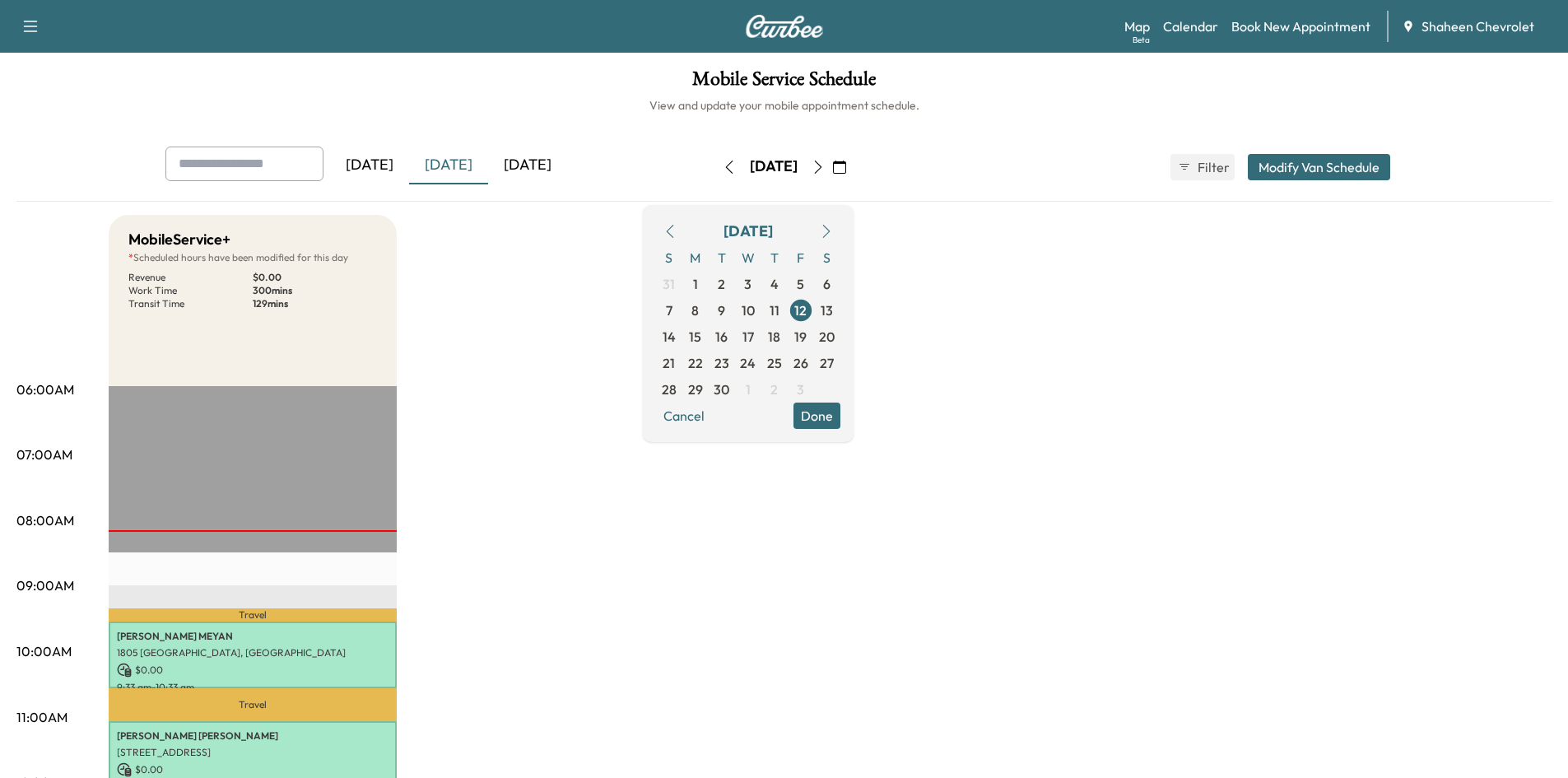
click at [1315, 160] on button "Modify Van Schedule" at bounding box center [1318, 166] width 142 height 26
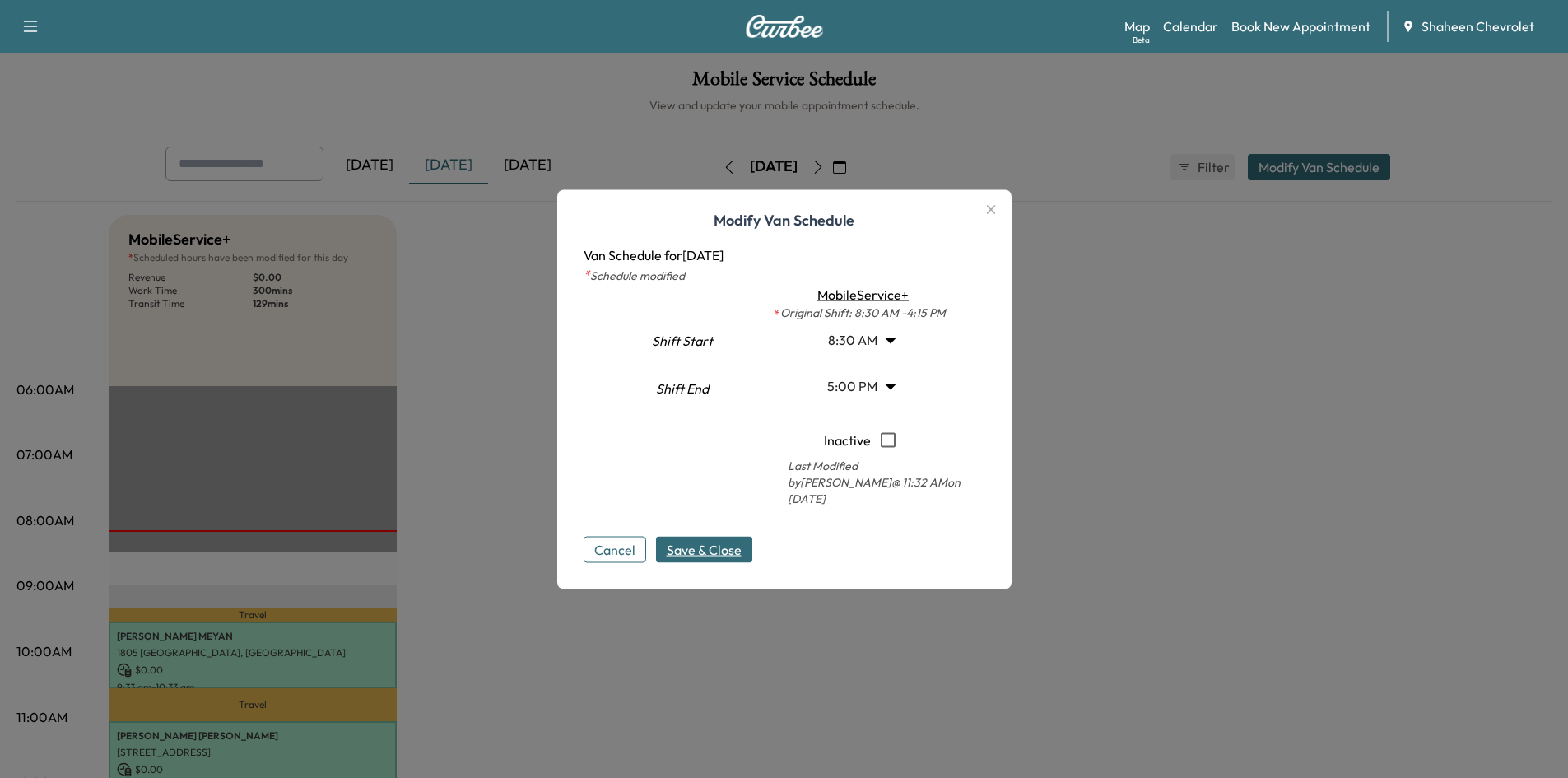
click at [992, 216] on icon "button" at bounding box center [991, 209] width 20 height 20
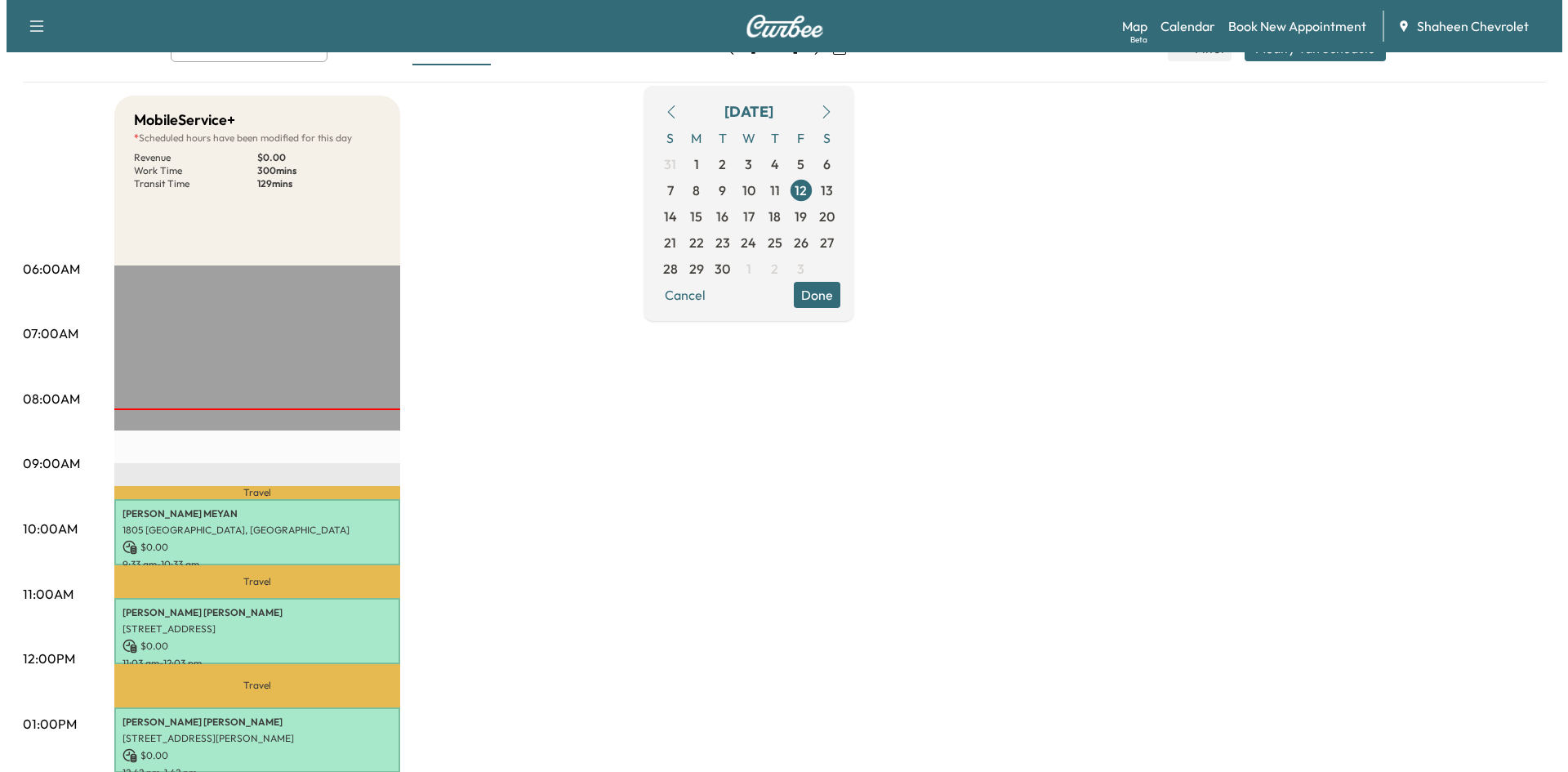
scroll to position [163, 0]
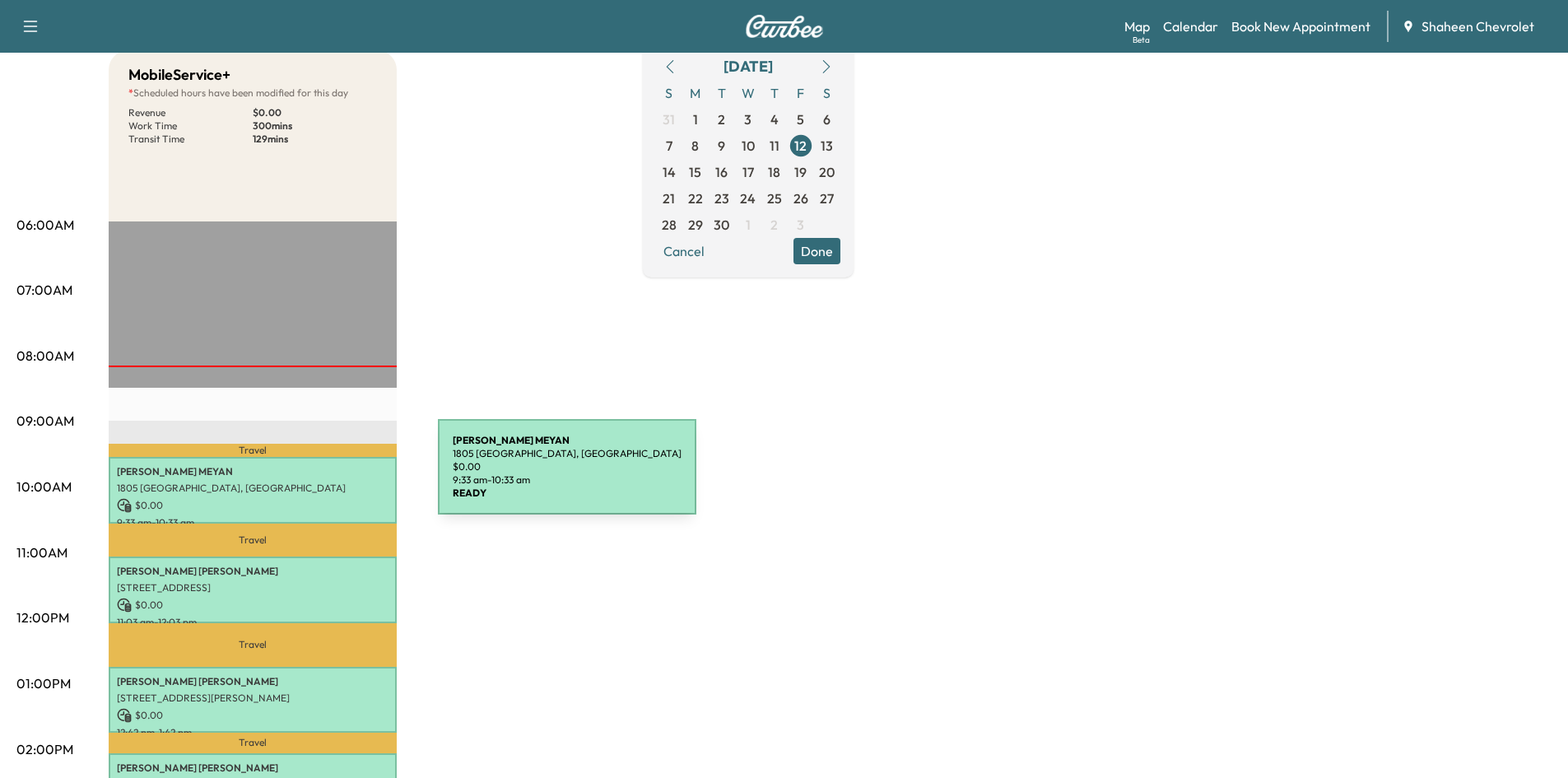
click at [315, 477] on div "[PERSON_NAME] 1805 Sunshine Path, [GEOGRAPHIC_DATA], [GEOGRAPHIC_DATA] $ 0.00 9…" at bounding box center [252, 491] width 288 height 67
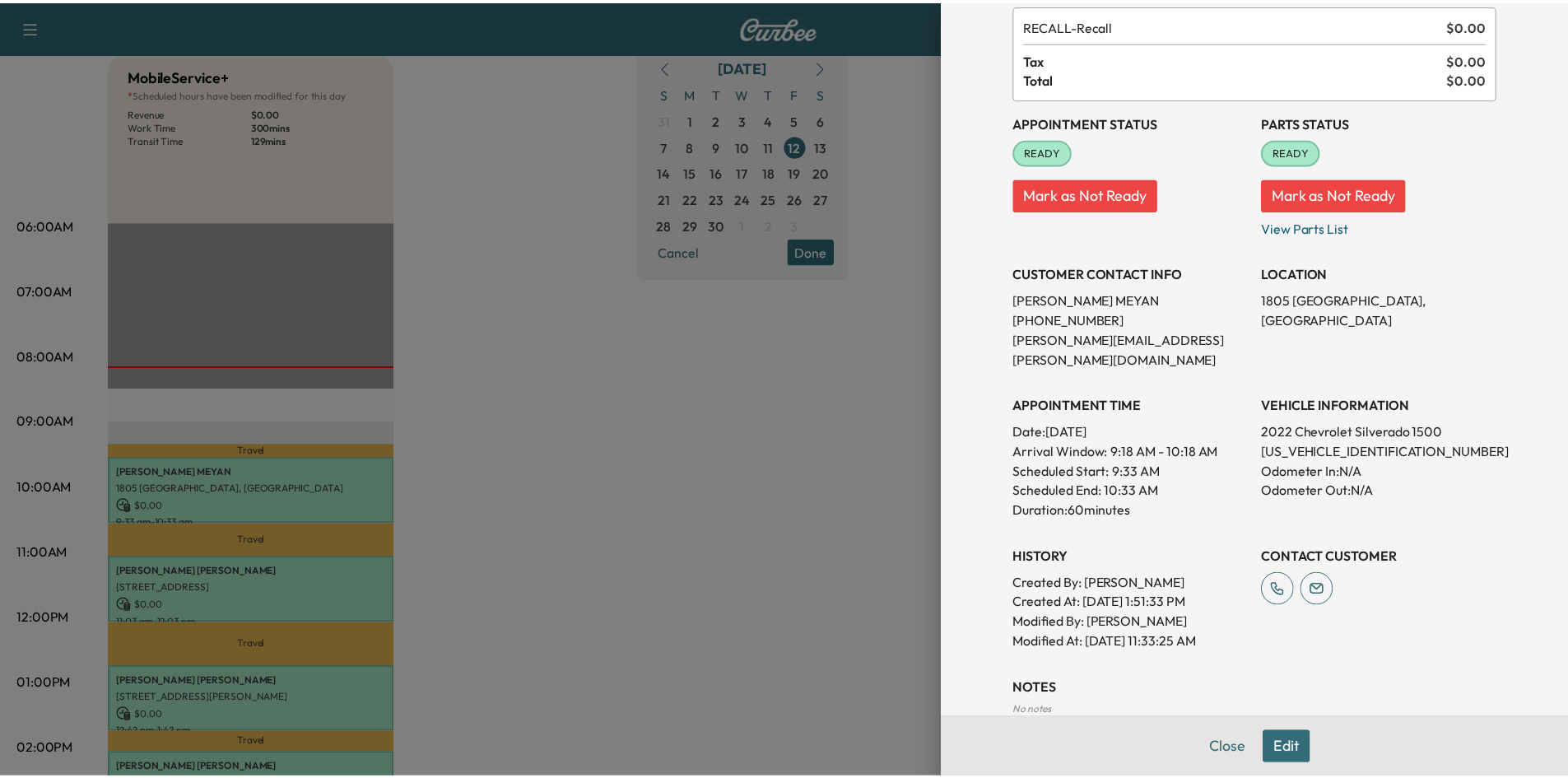
scroll to position [0, 0]
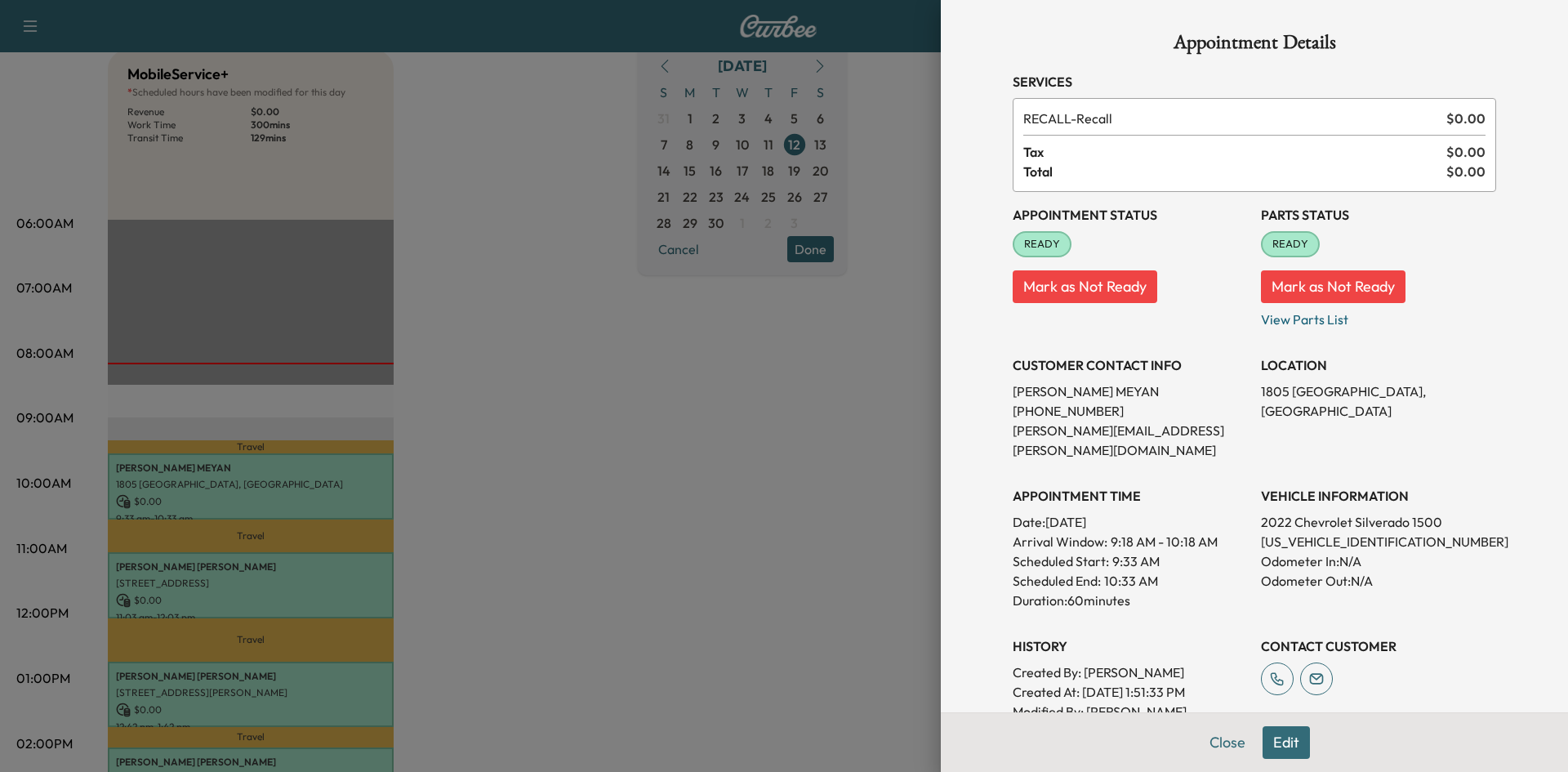
click at [884, 460] on div at bounding box center [784, 386] width 1568 height 772
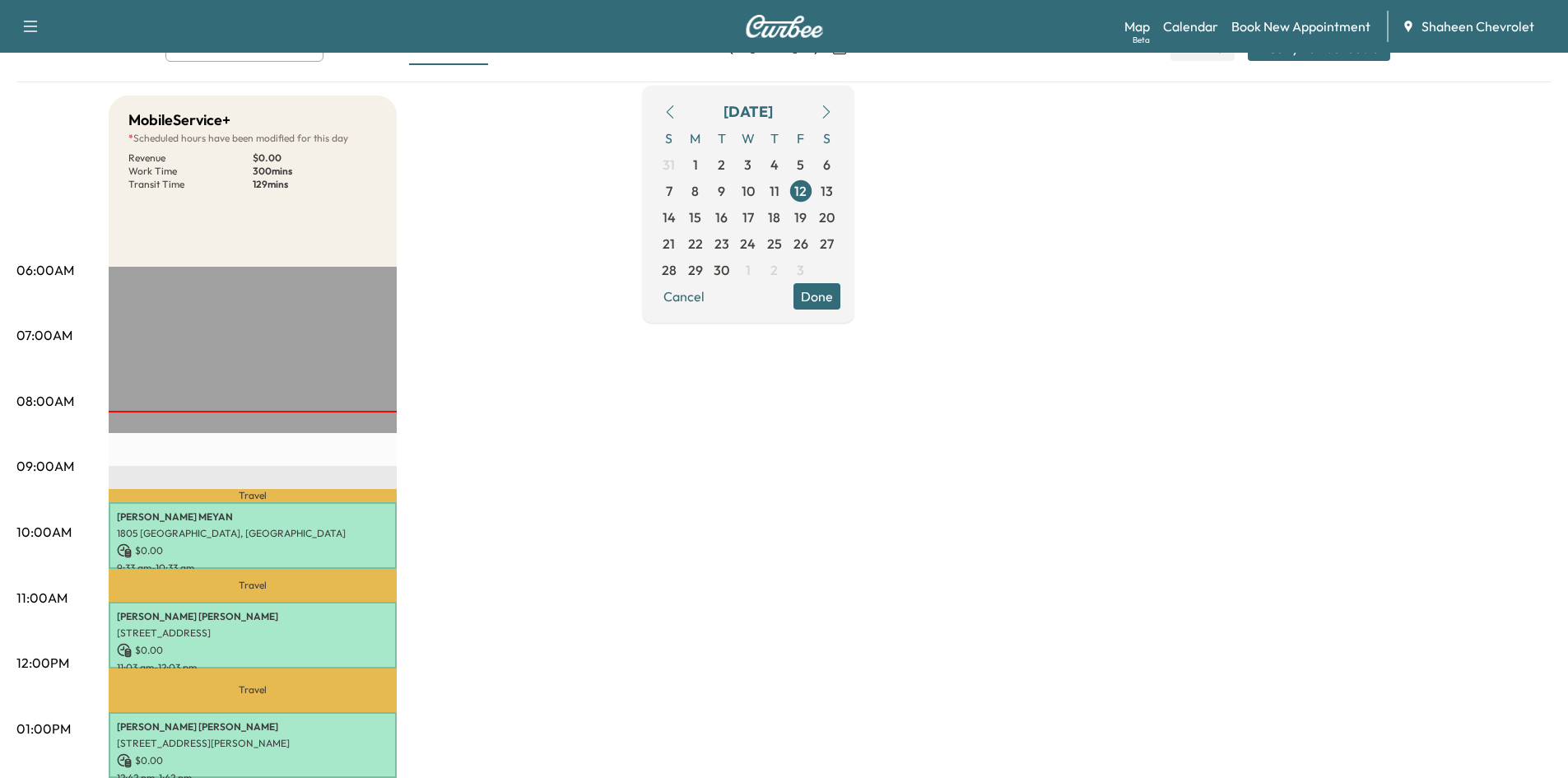
scroll to position [165, 0]
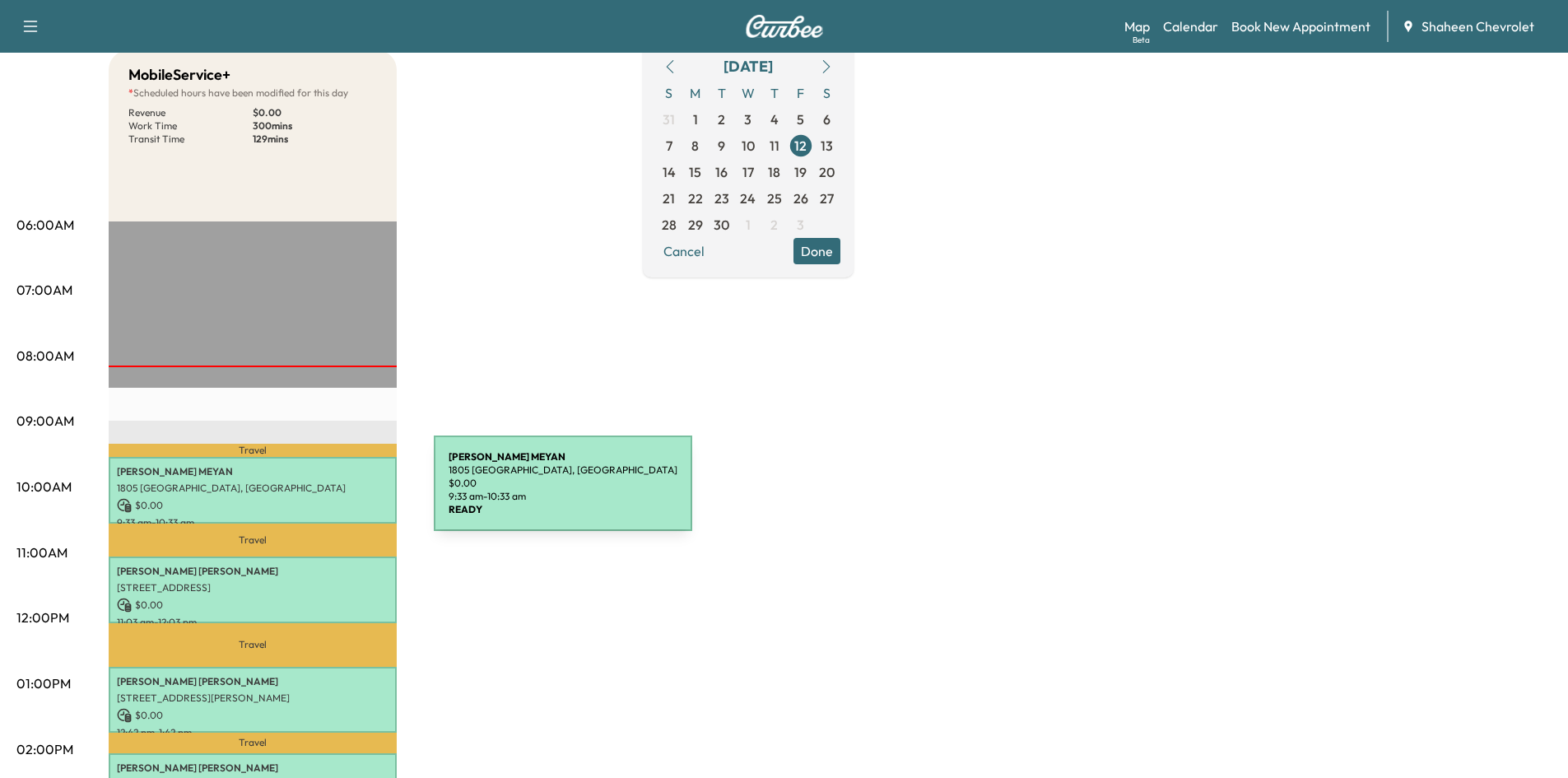
click at [310, 493] on div "[PERSON_NAME] 1805 Sunshine Path, [GEOGRAPHIC_DATA], [GEOGRAPHIC_DATA] $ 0.00 9…" at bounding box center [252, 491] width 288 height 67
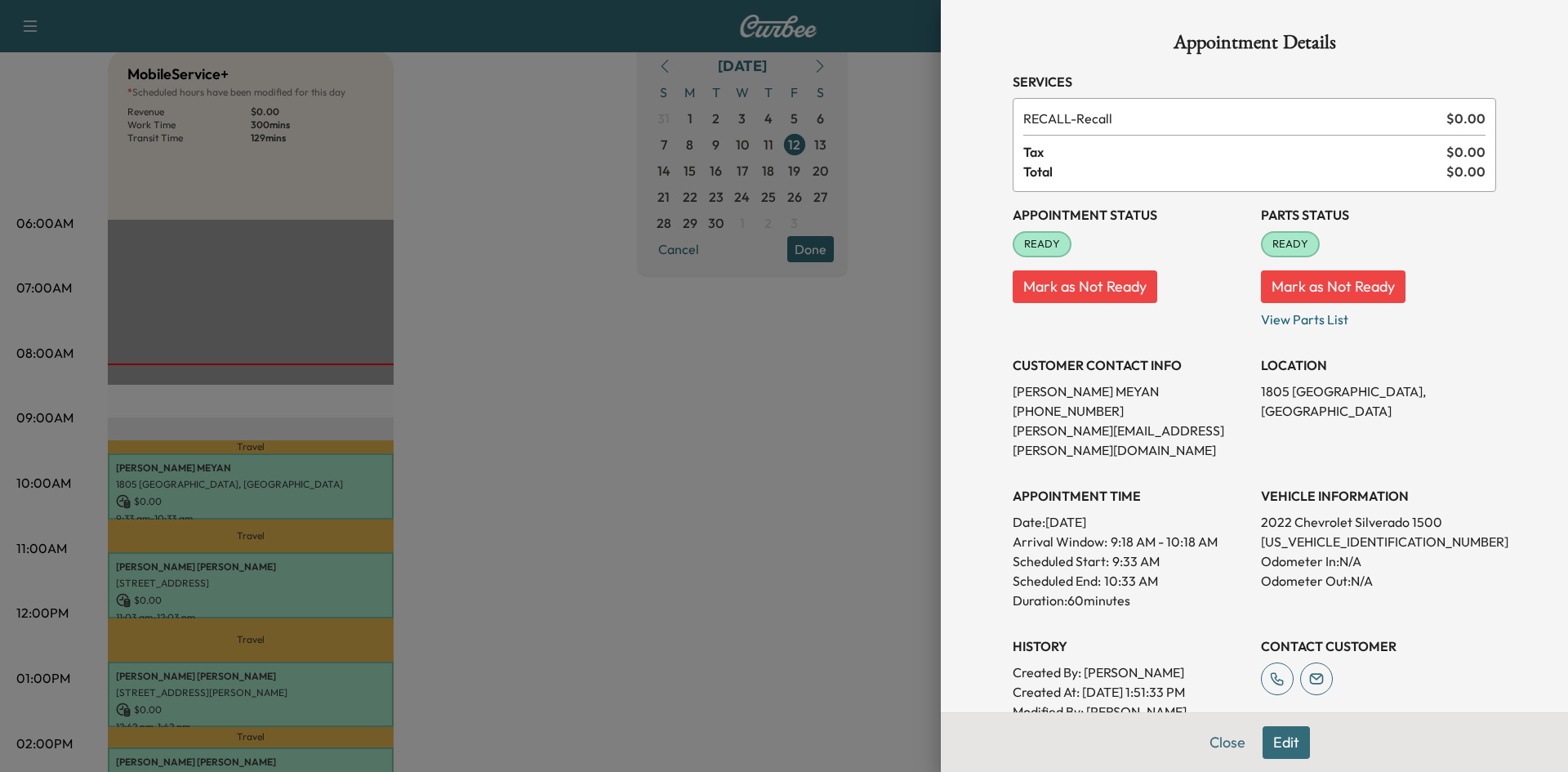
click at [646, 441] on div at bounding box center [784, 386] width 1568 height 772
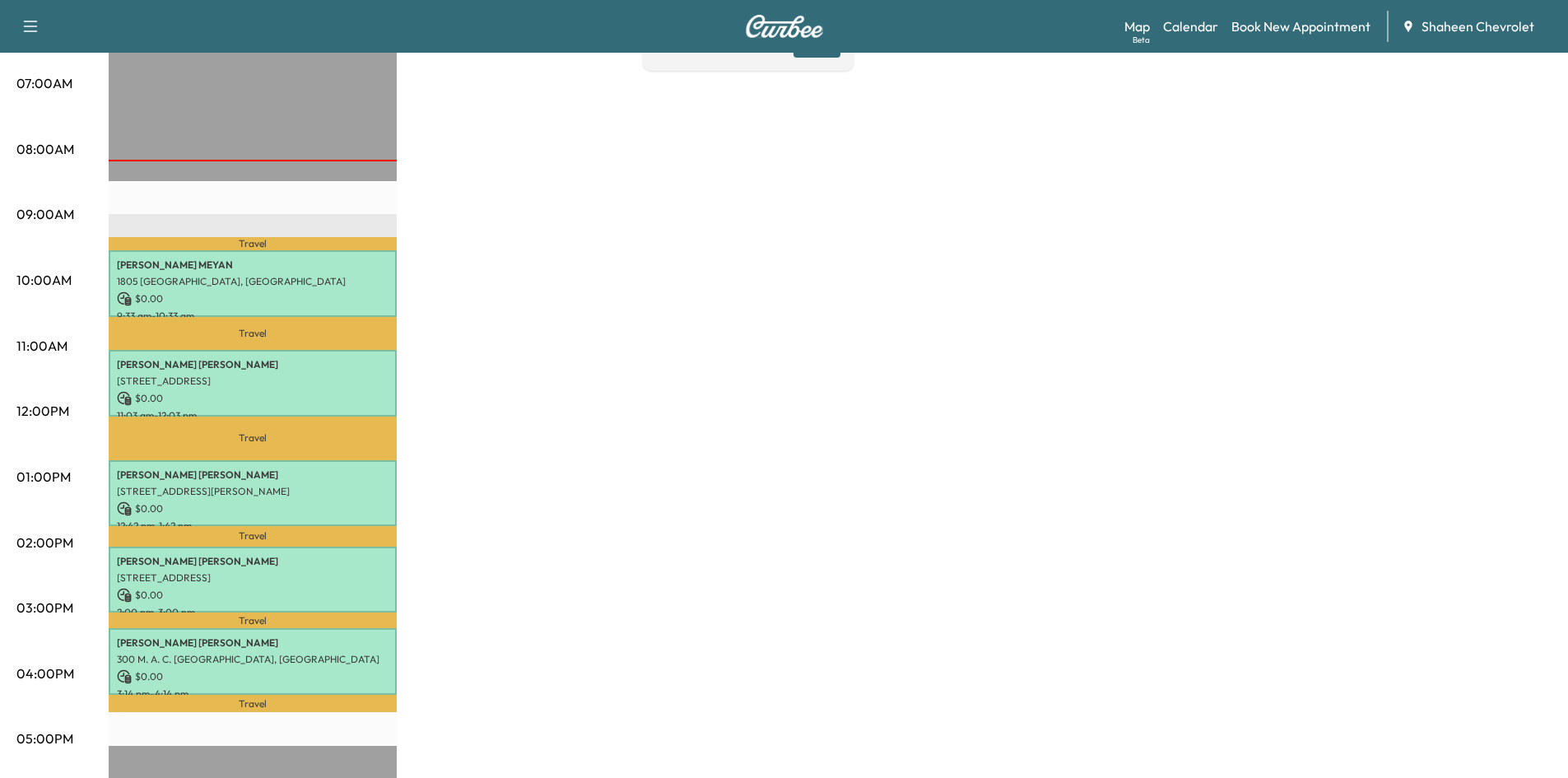
scroll to position [412, 0]
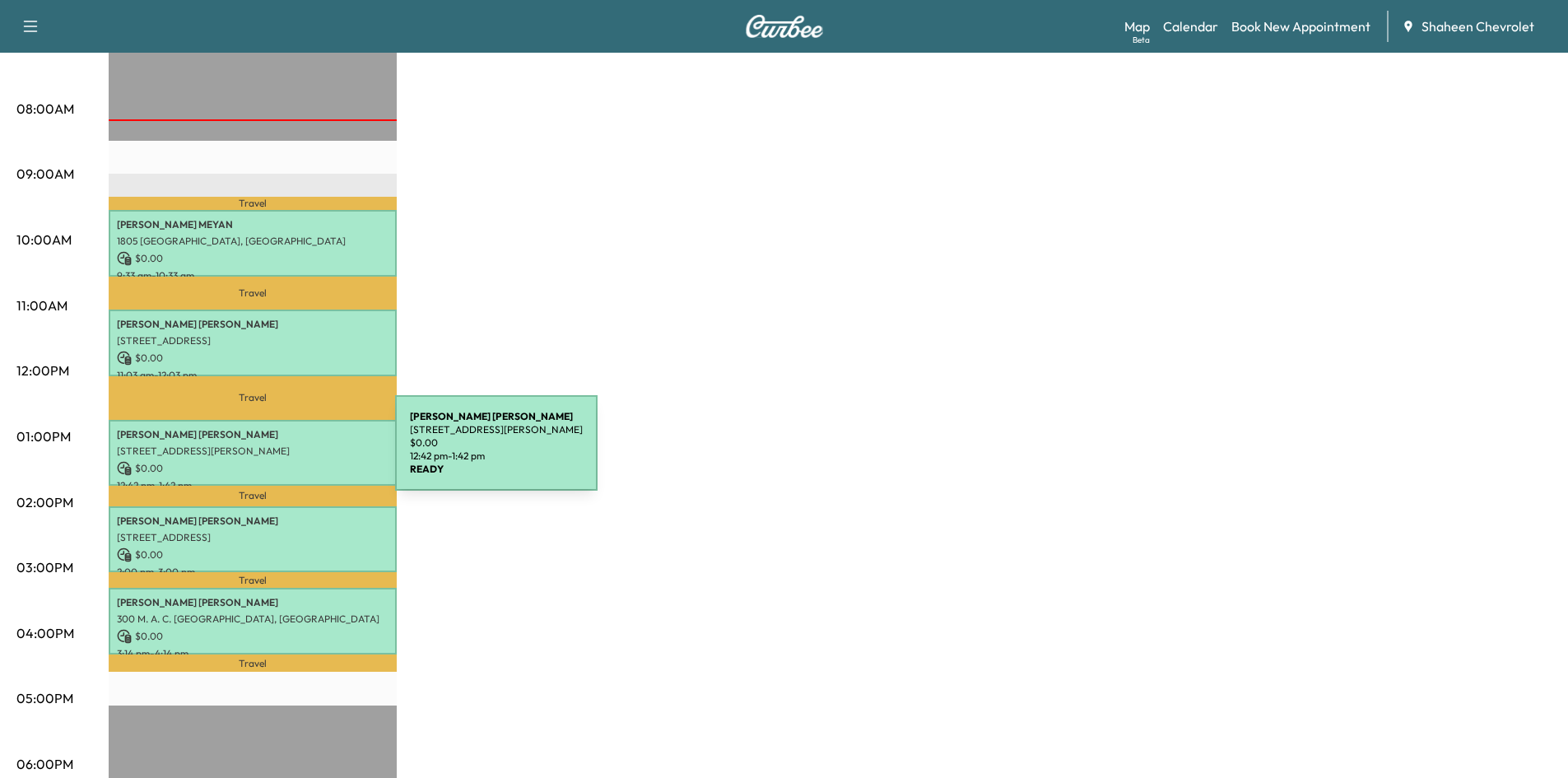
click at [272, 453] on div "[PERSON_NAME] [STREET_ADDRESS][PERSON_NAME] $ 0.00 12:42 pm - 1:42 pm" at bounding box center [252, 453] width 288 height 67
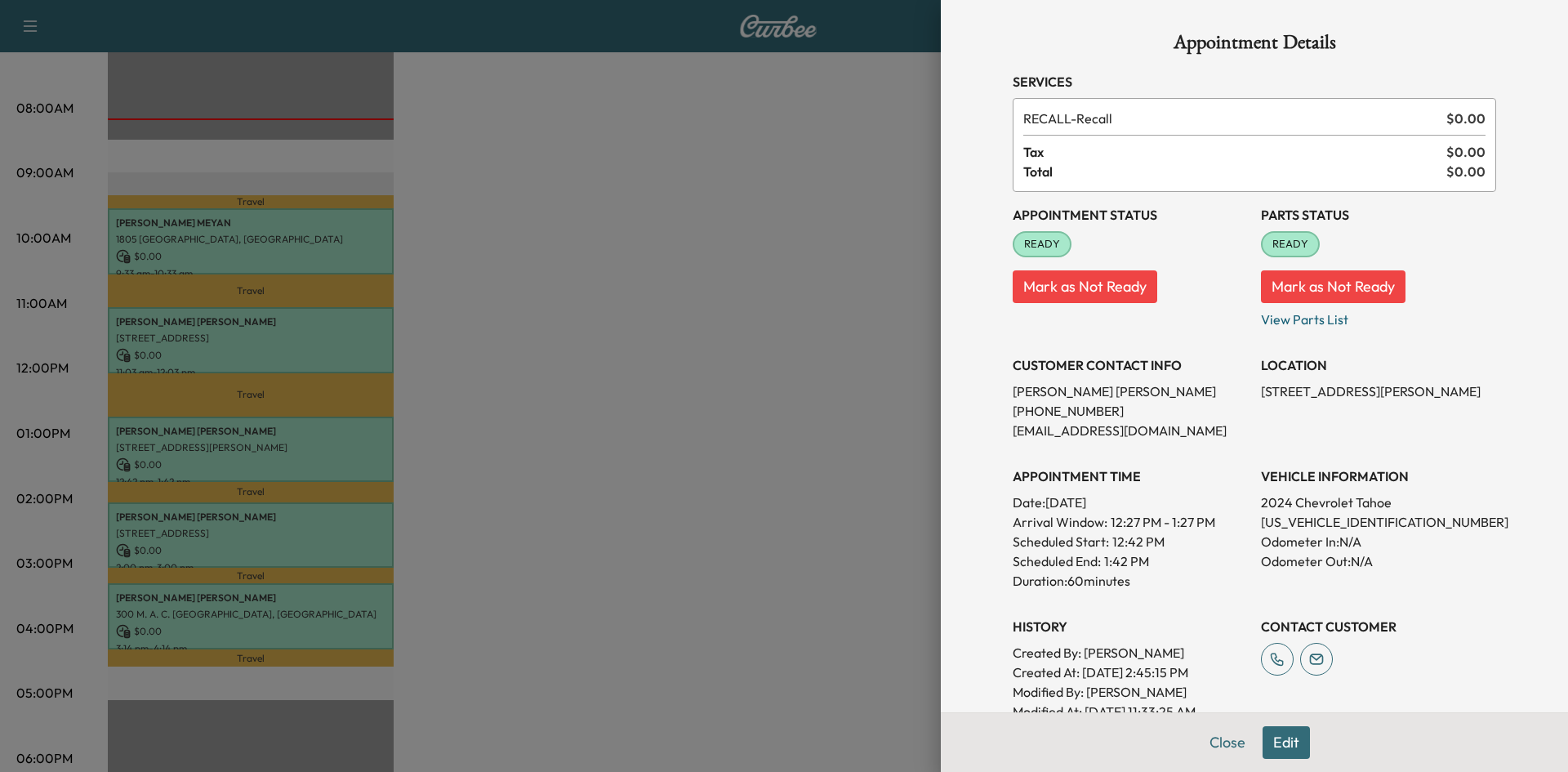
click at [696, 374] on div at bounding box center [784, 386] width 1568 height 772
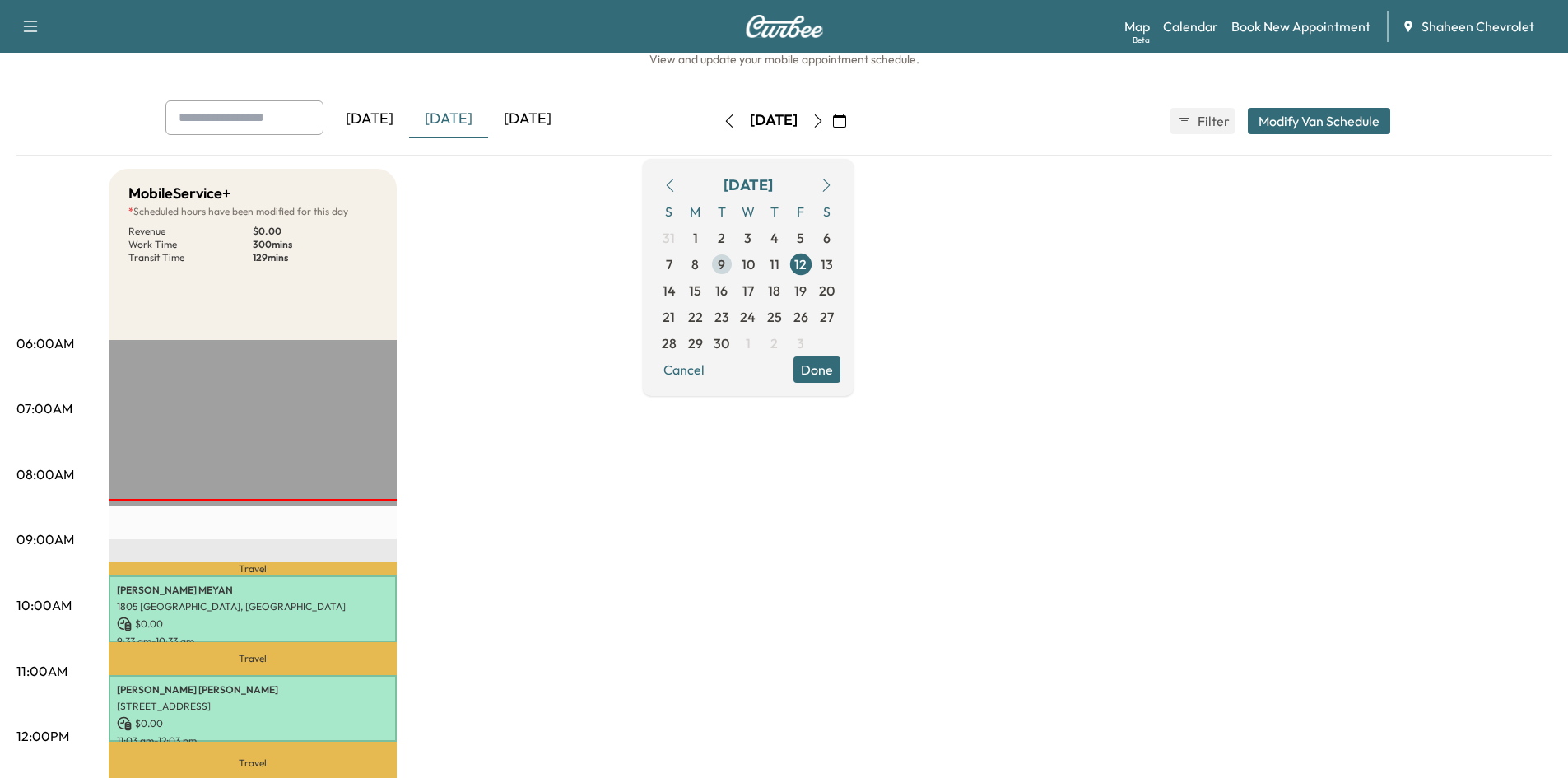
scroll to position [0, 0]
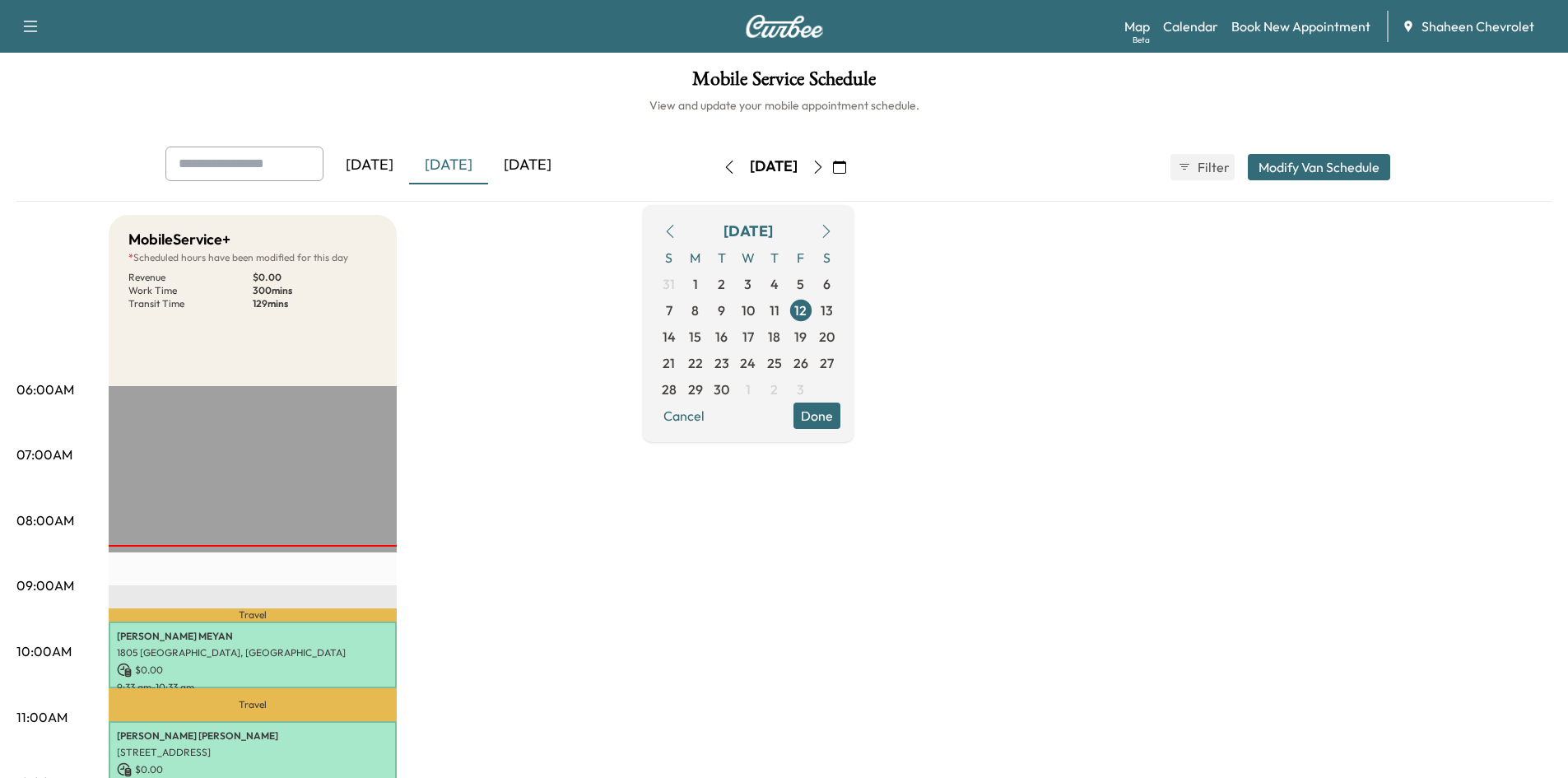
click at [722, 165] on icon "button" at bounding box center [728, 166] width 13 height 13
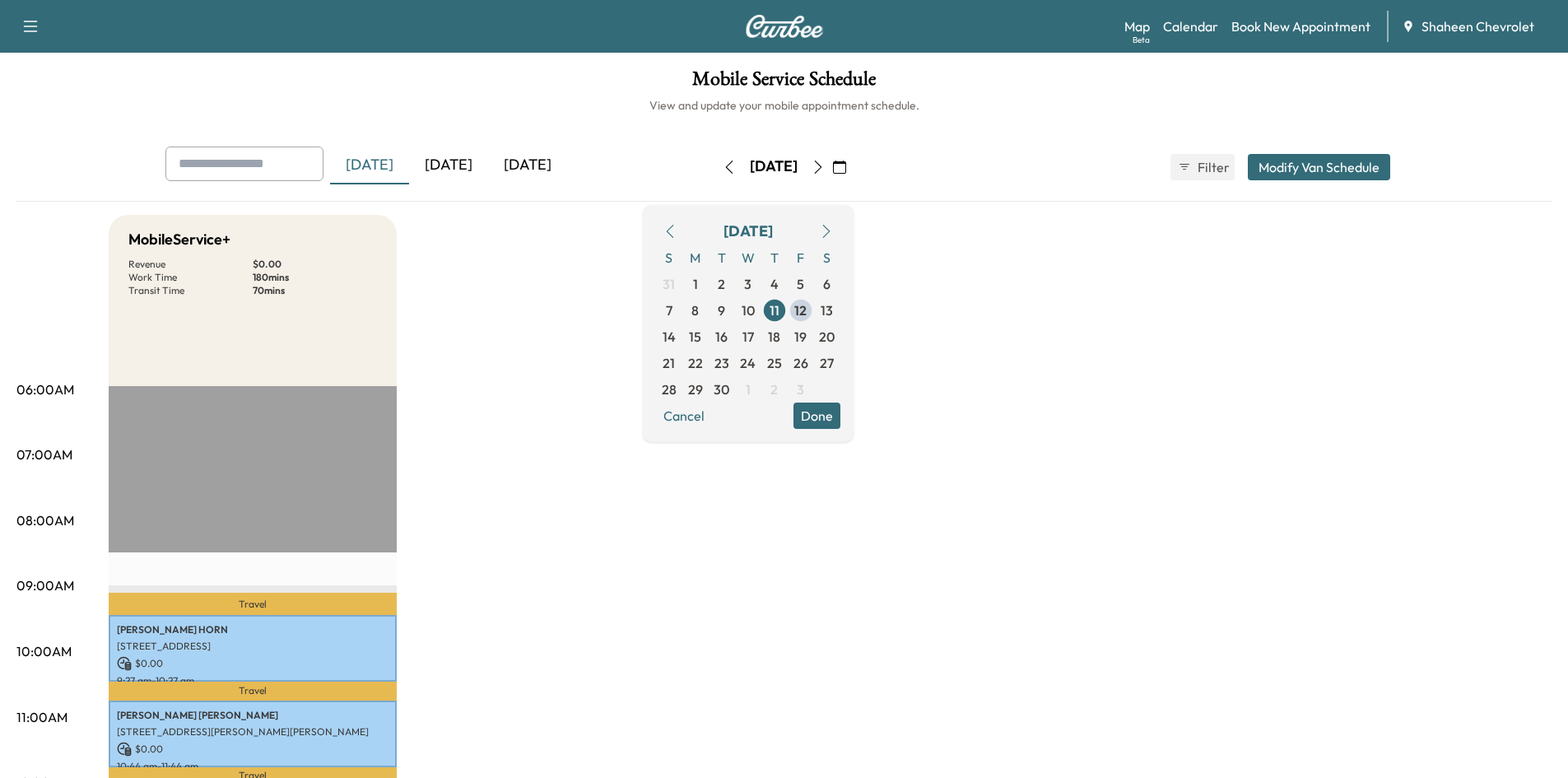
click at [715, 163] on button "button" at bounding box center [729, 166] width 28 height 26
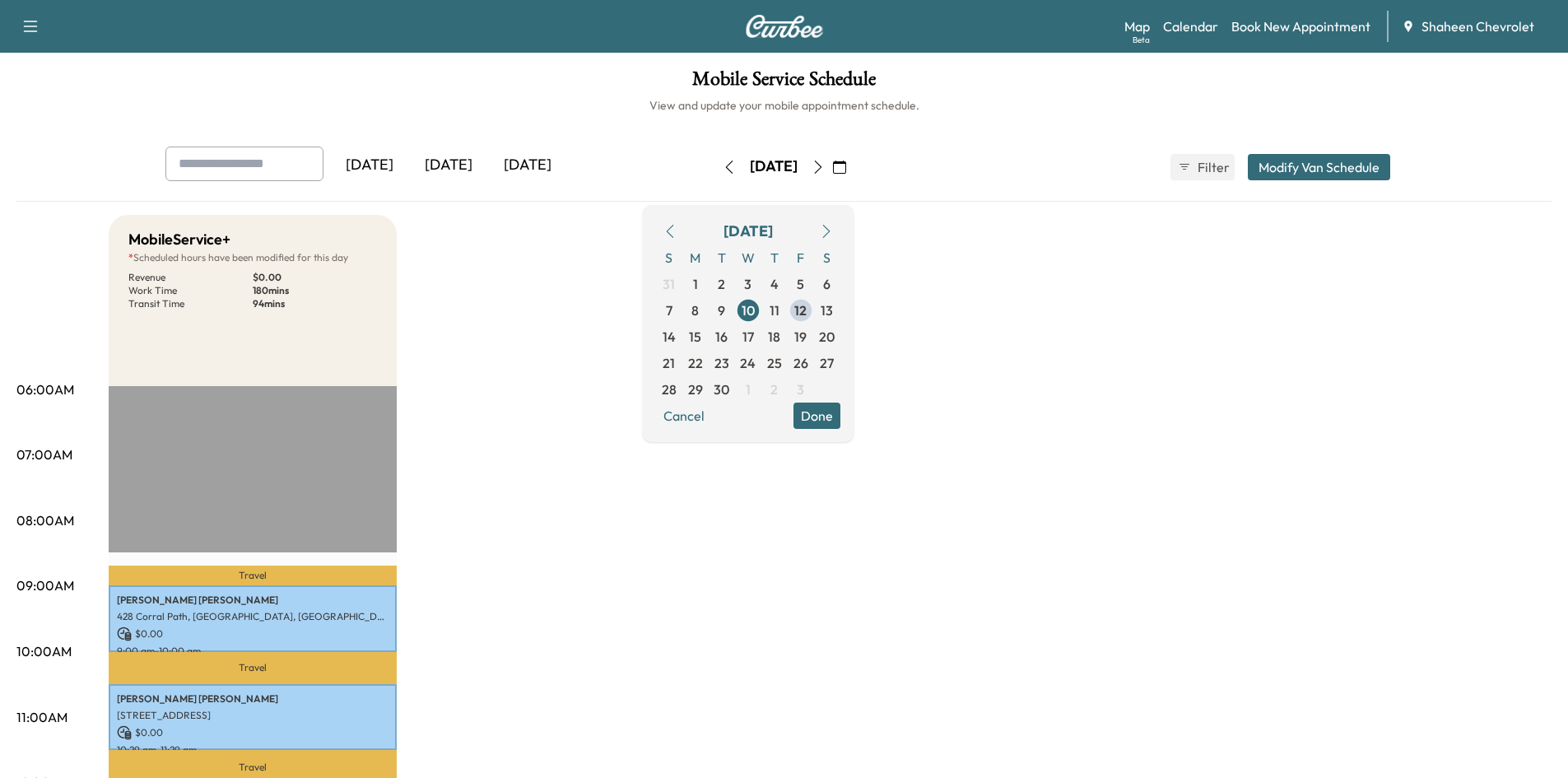
click at [722, 171] on icon "button" at bounding box center [728, 166] width 13 height 13
